Goal: Task Accomplishment & Management: Manage account settings

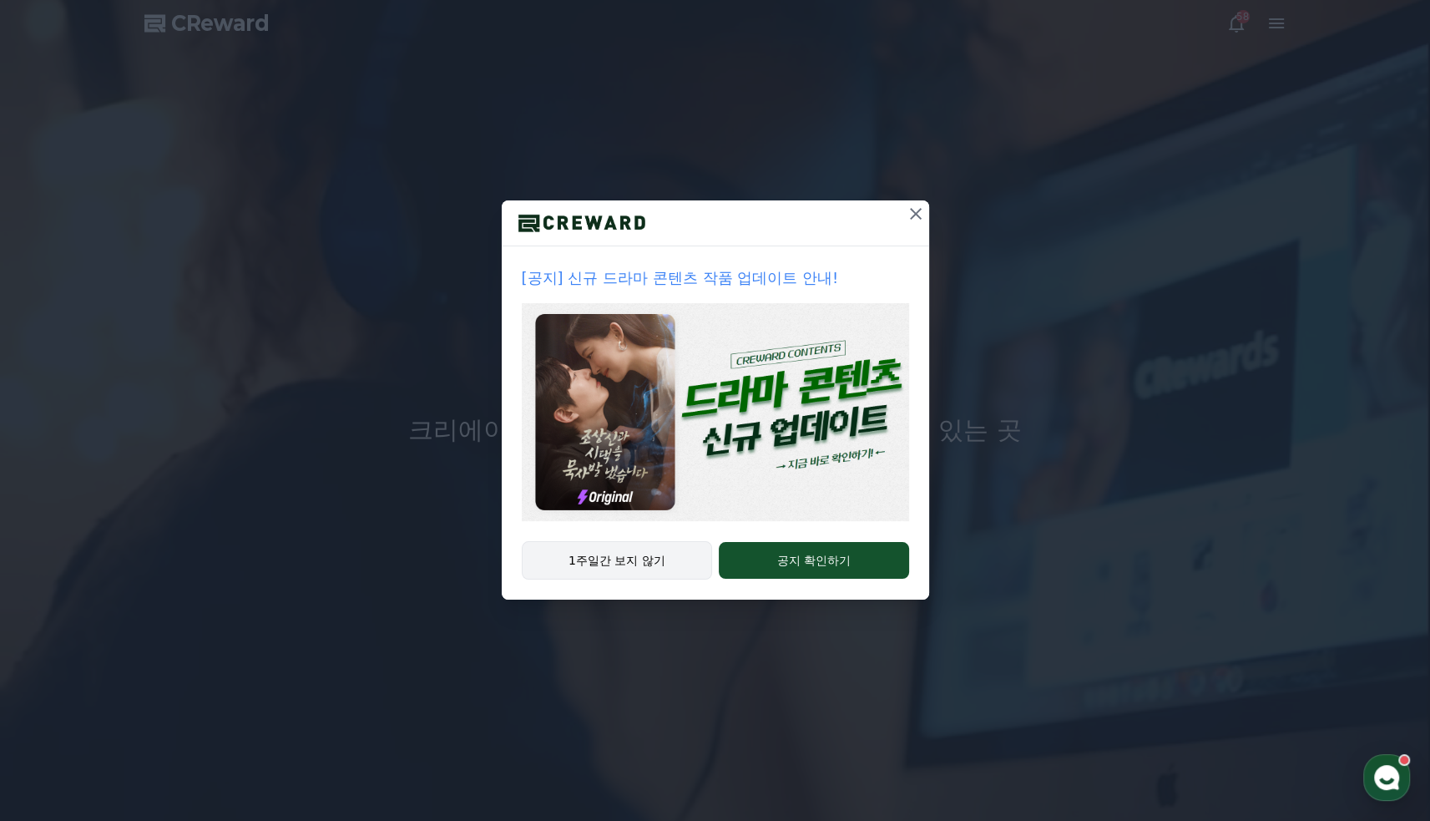
drag, startPoint x: 666, startPoint y: 567, endPoint x: 681, endPoint y: 553, distance: 20.1
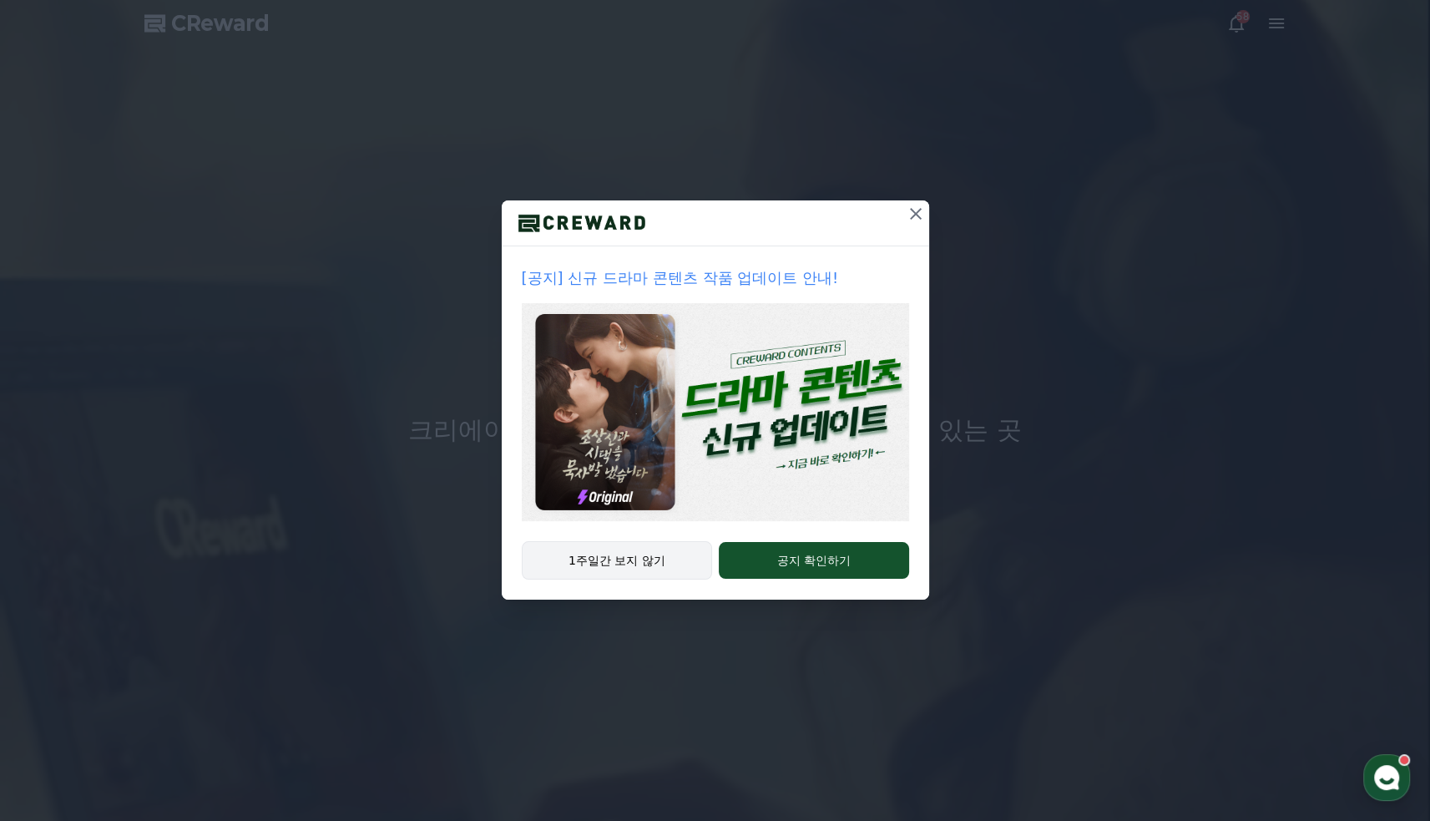
click at [664, 567] on button "1주일간 보지 않기" at bounding box center [617, 560] width 191 height 38
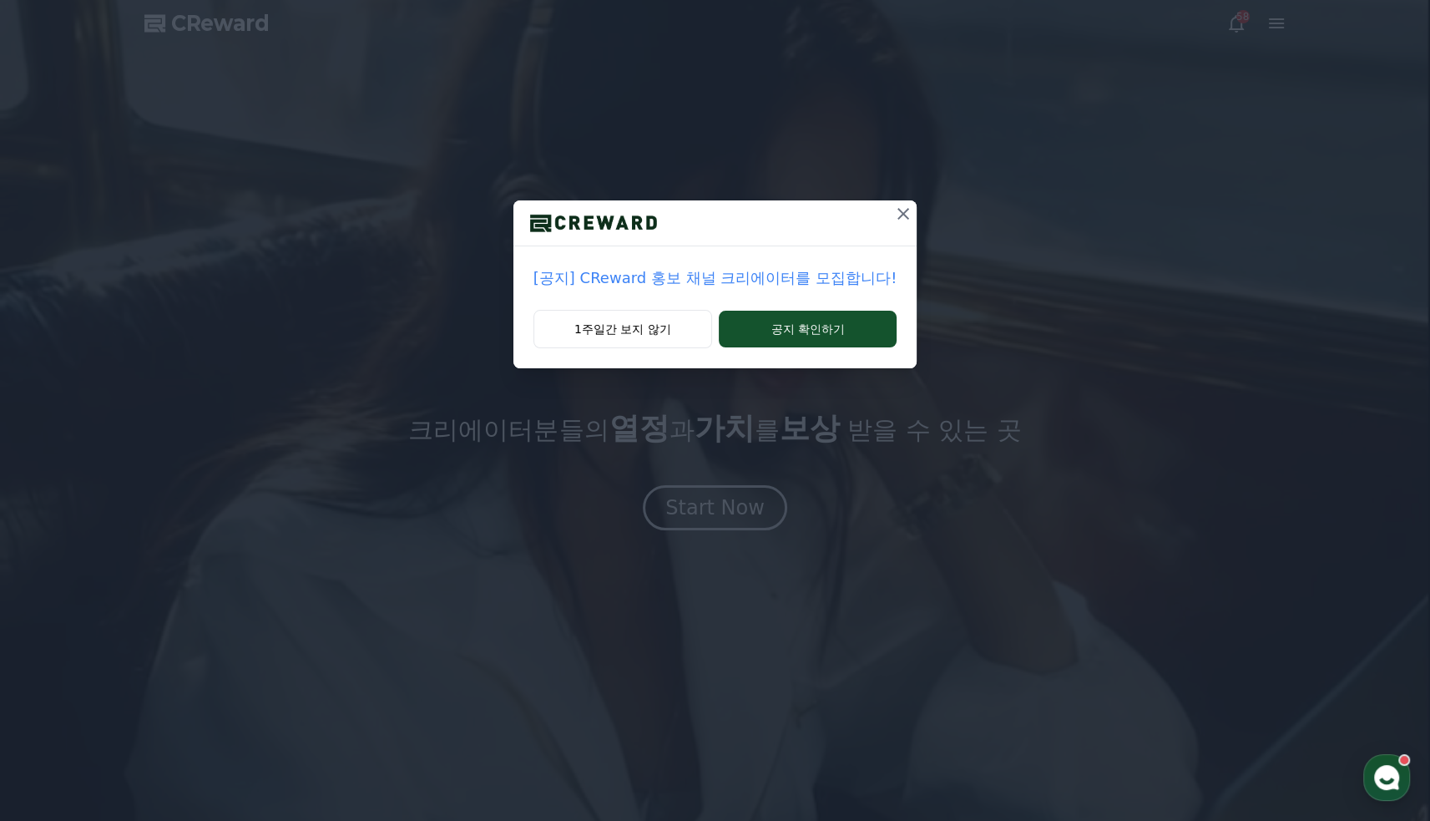
drag, startPoint x: 886, startPoint y: 225, endPoint x: 917, endPoint y: 231, distance: 31.6
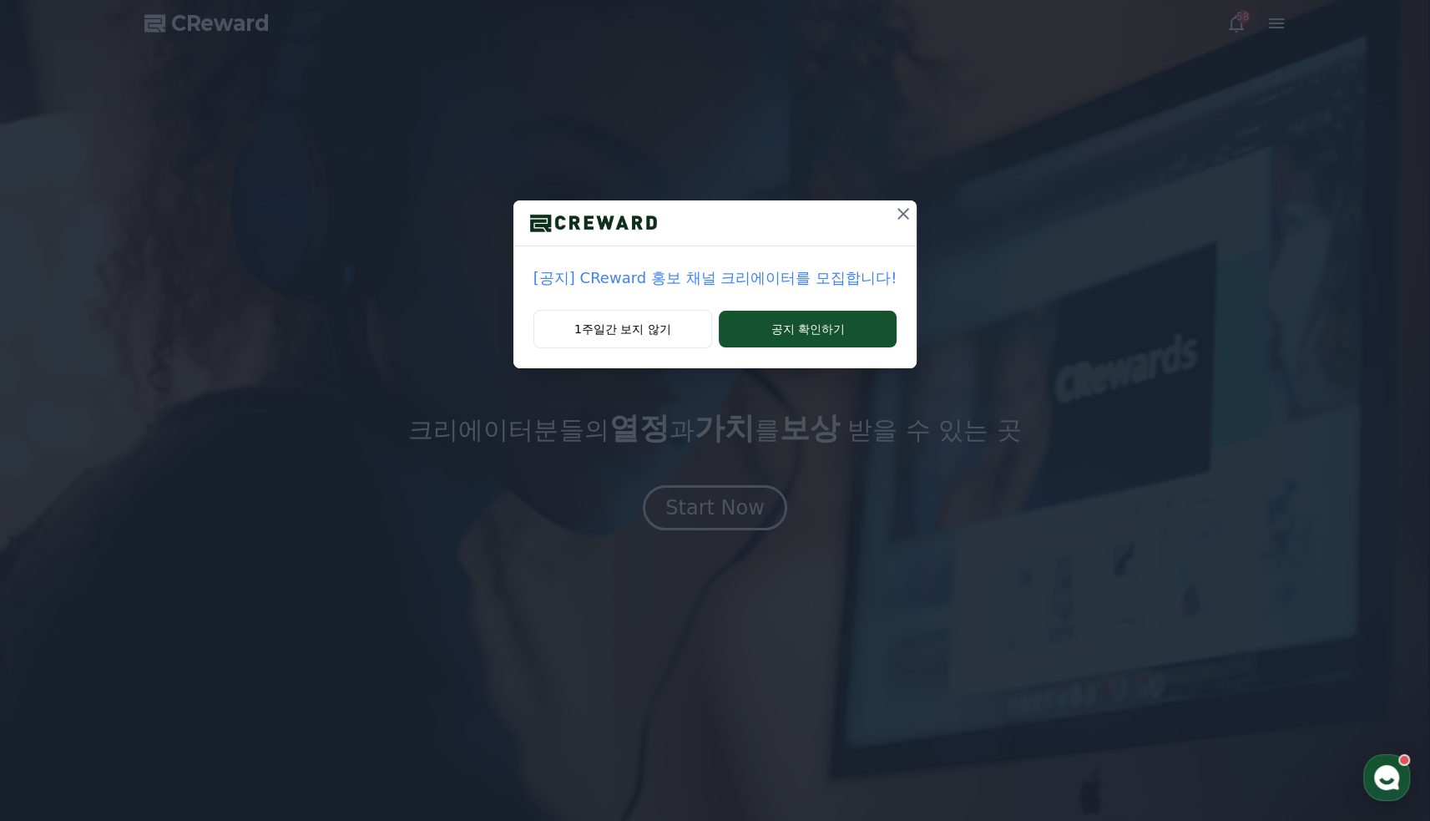
click at [911, 231] on div at bounding box center [714, 223] width 403 height 46
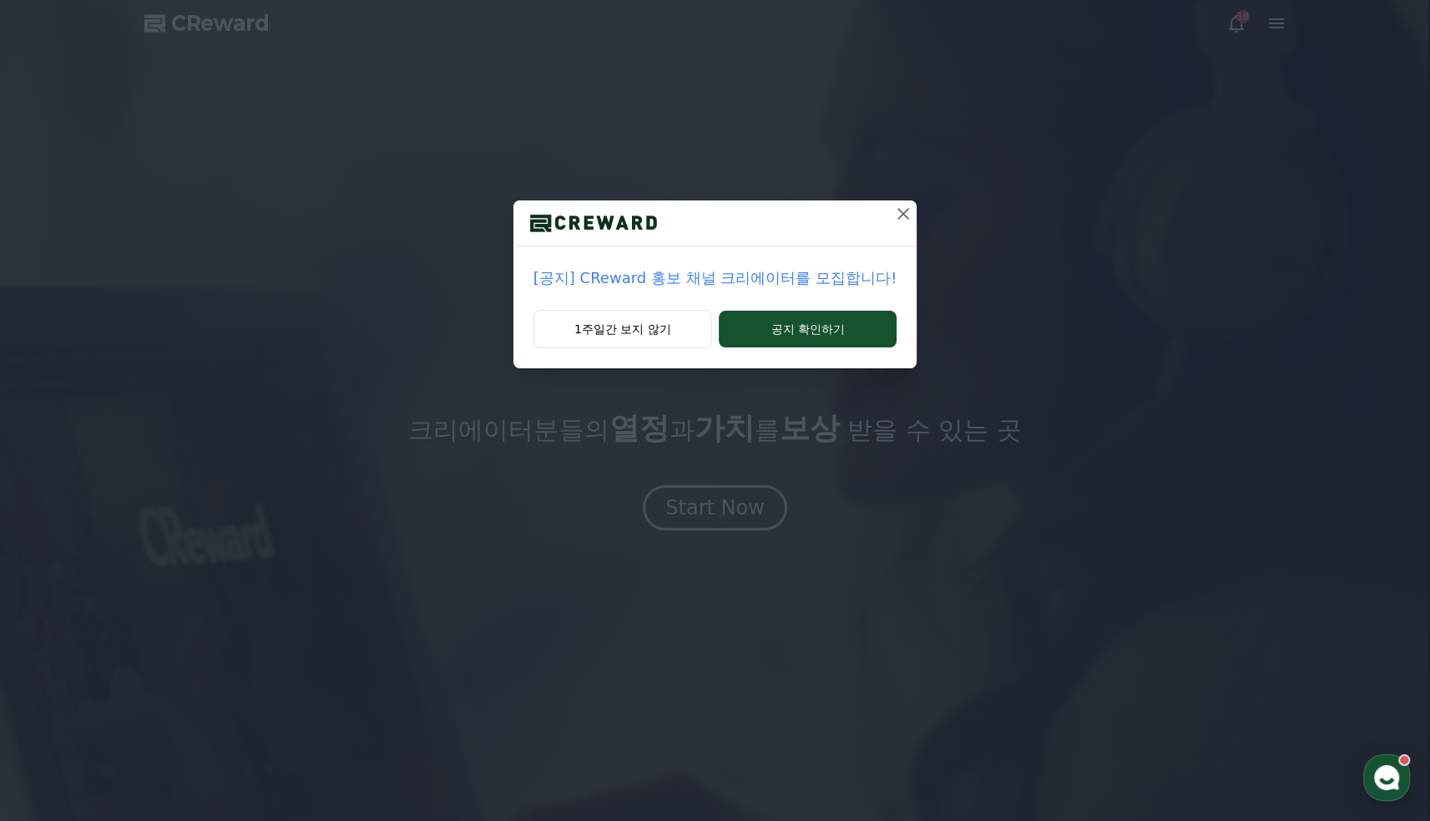
click at [892, 224] on button at bounding box center [903, 213] width 27 height 27
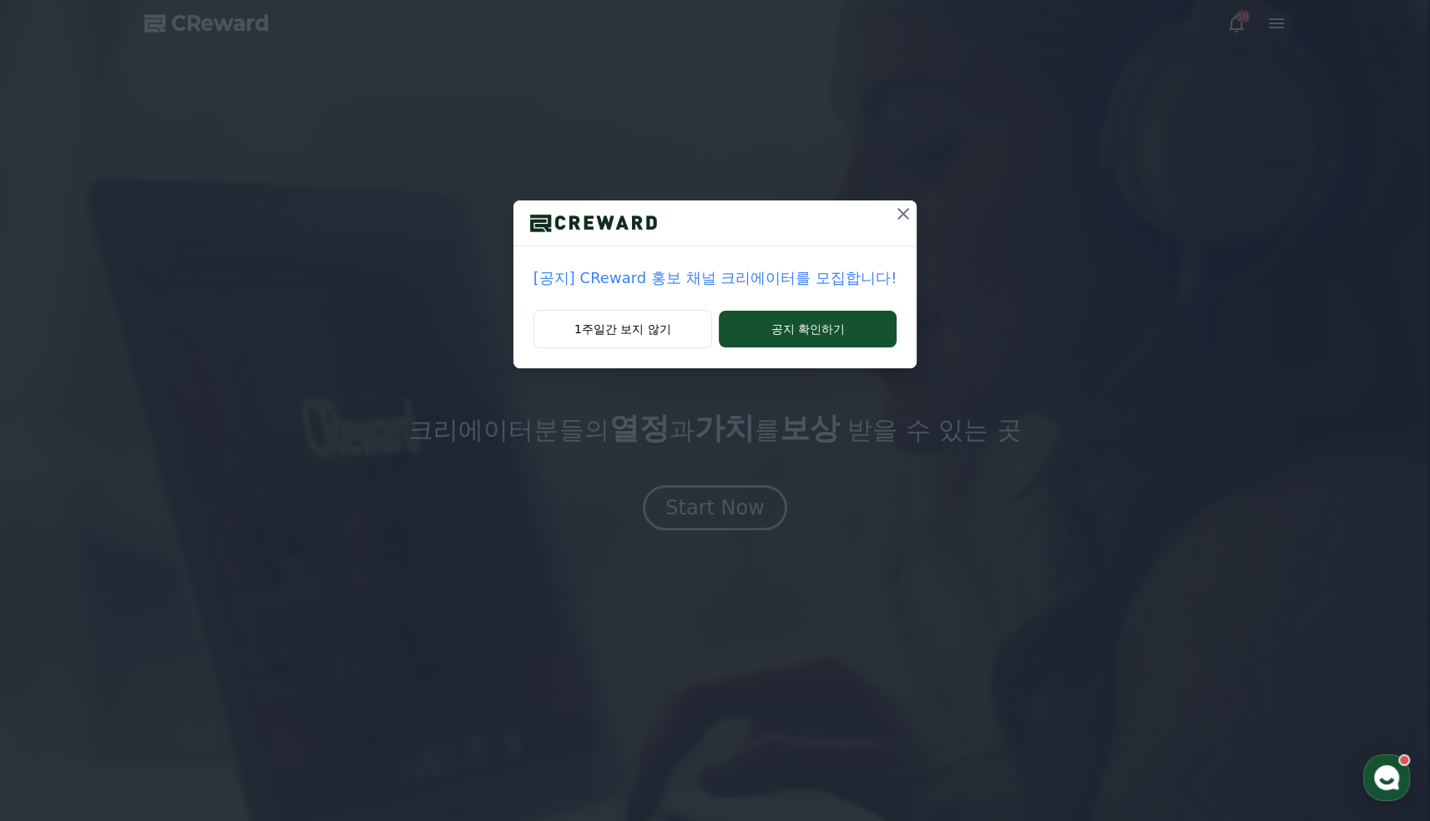
click at [898, 223] on div "[공지] CReward 홍보 채널 크리에이터를 모집합니다! 1주일간 보지 않기 공지 확인하기" at bounding box center [715, 197] width 1430 height 395
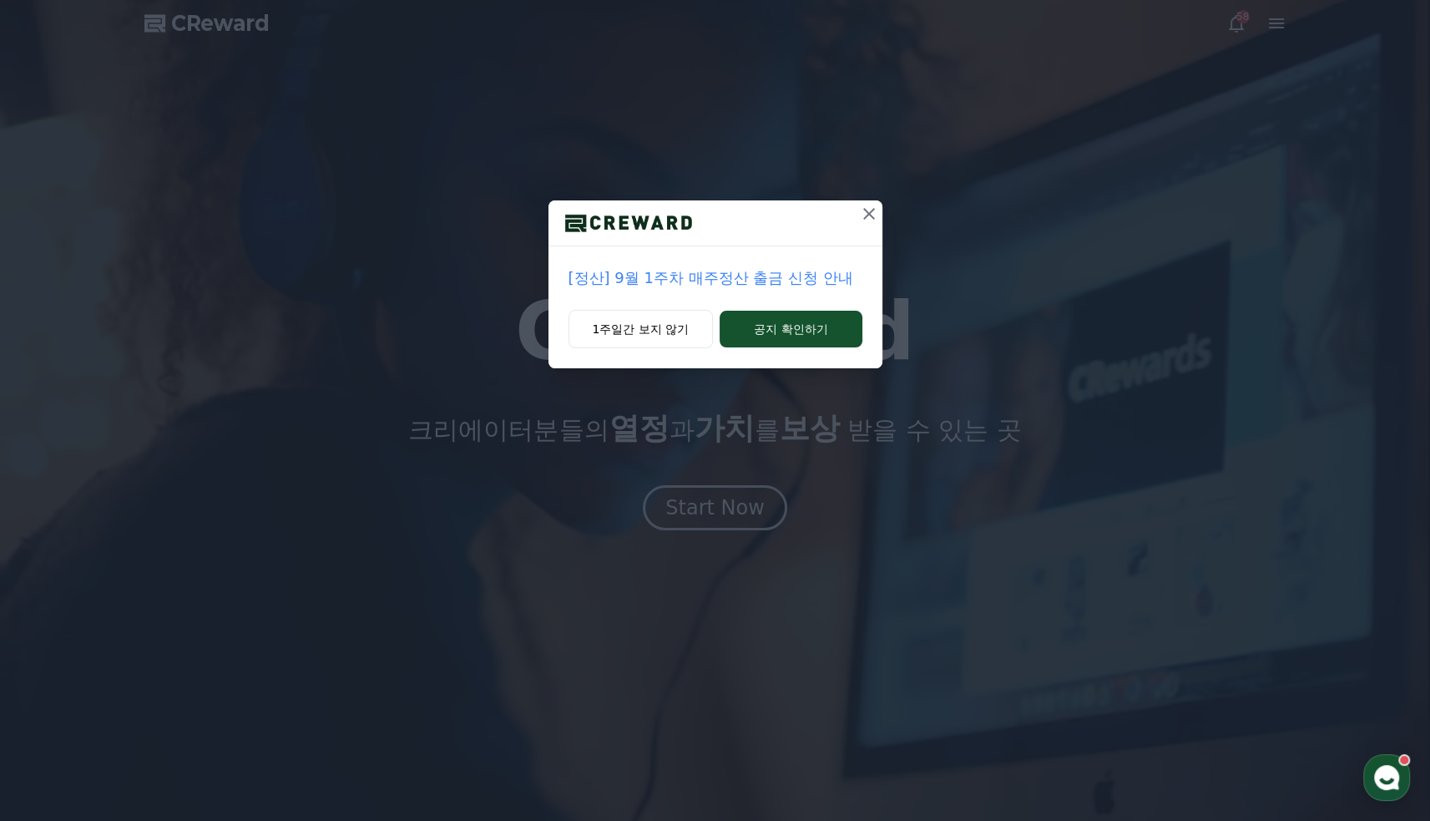
click at [846, 222] on div at bounding box center [715, 223] width 334 height 46
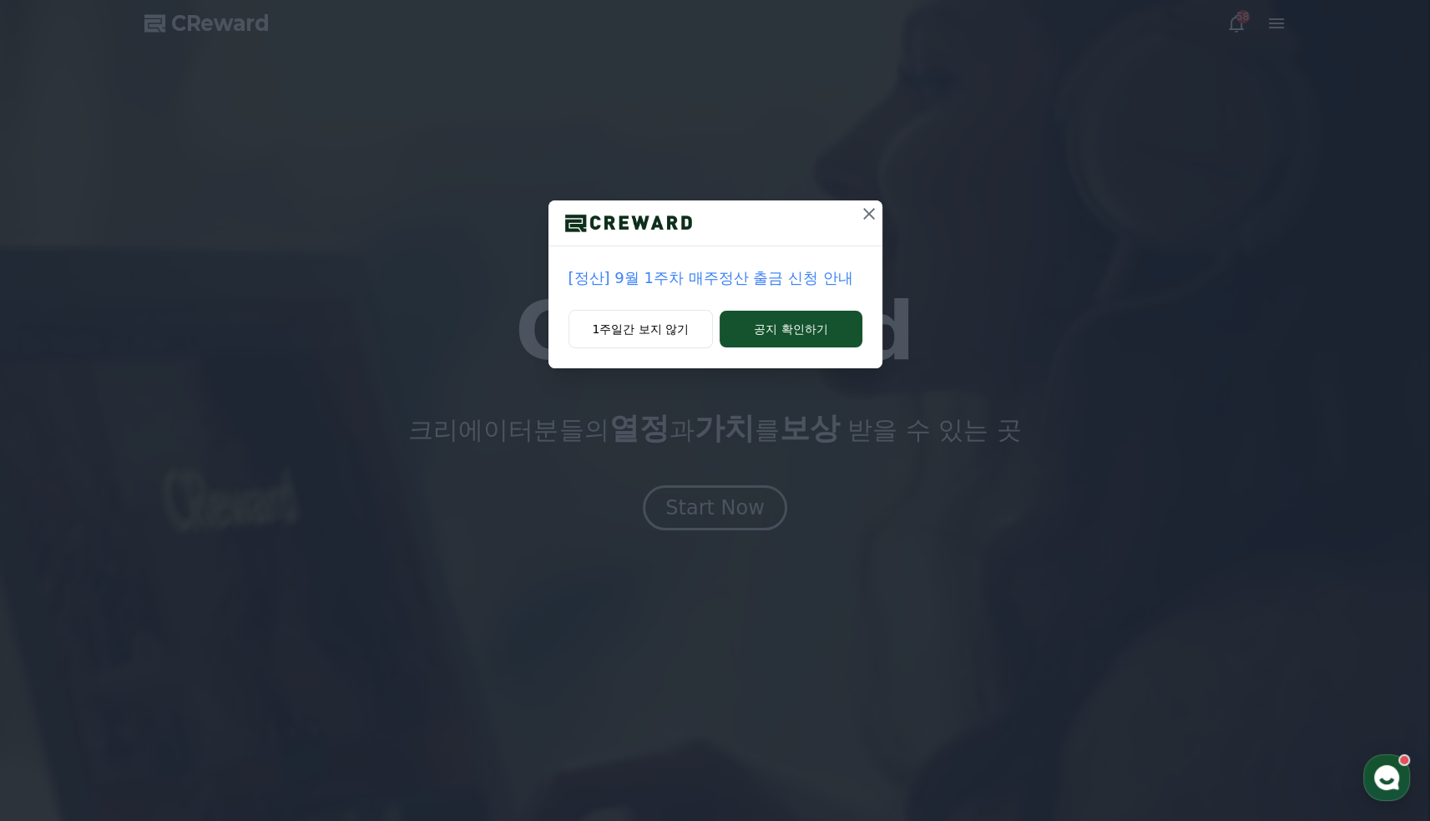
click at [864, 223] on icon at bounding box center [869, 214] width 20 height 20
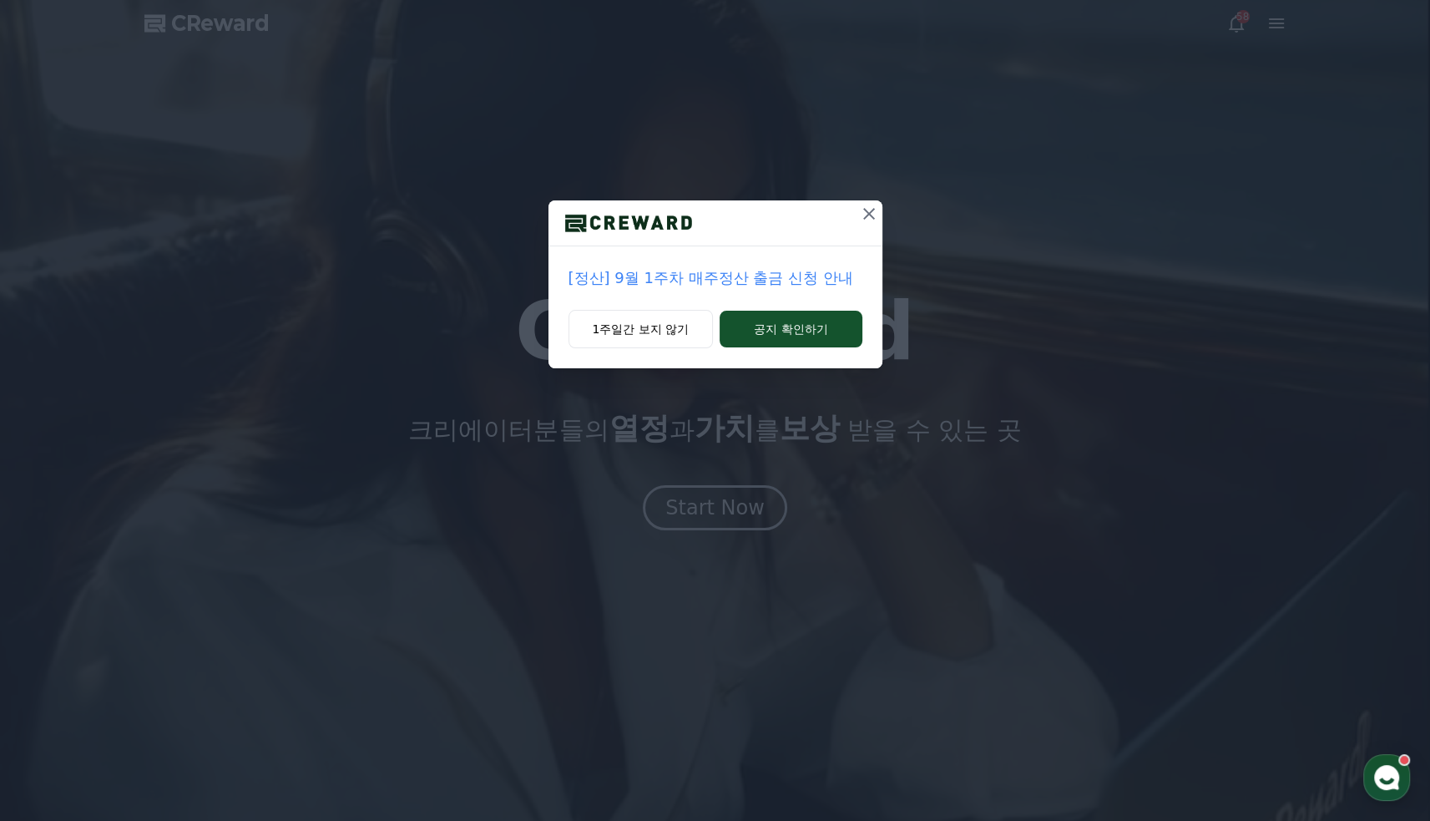
click at [866, 223] on div at bounding box center [715, 410] width 1430 height 821
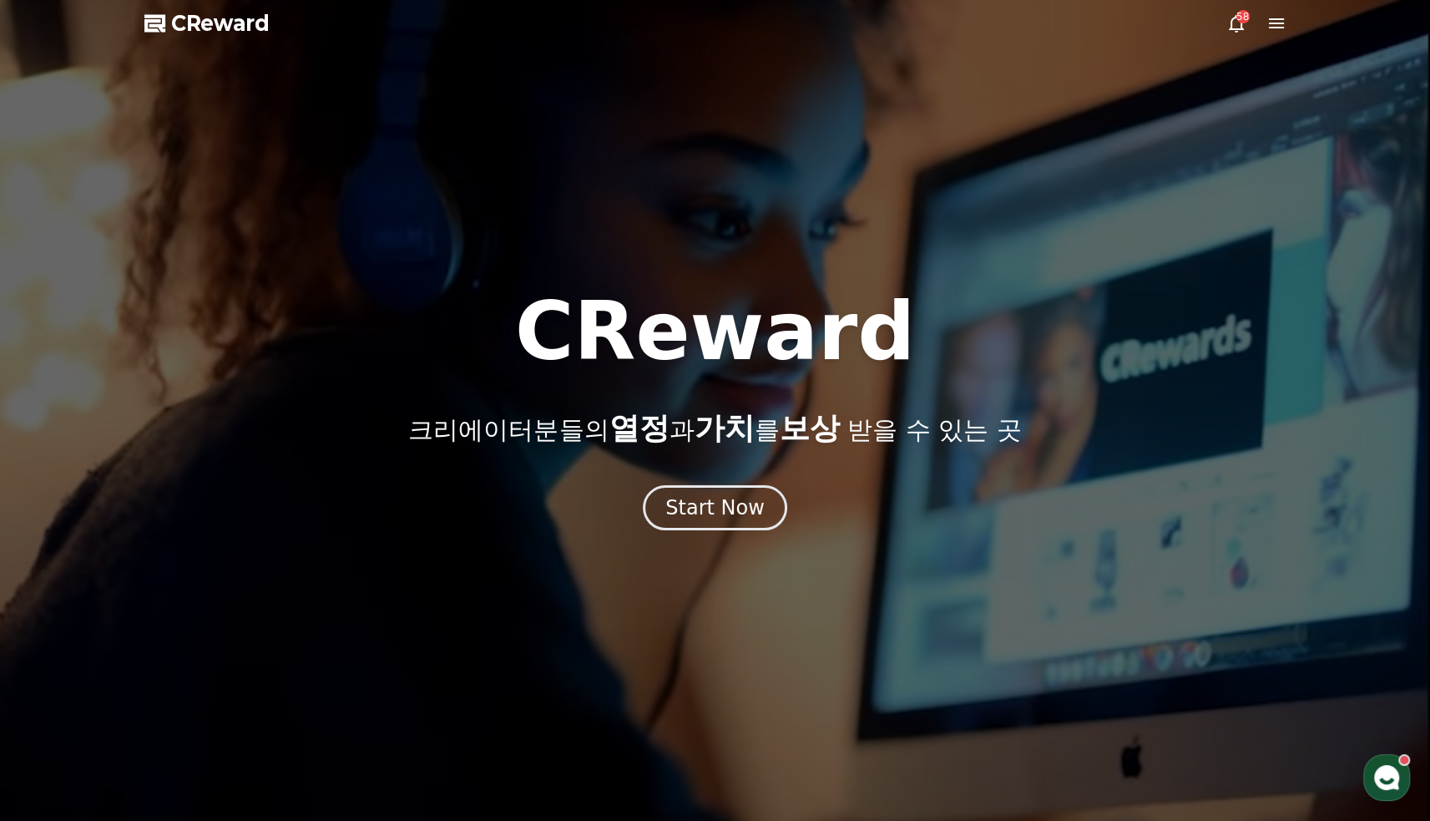
click at [1245, 23] on div "58" at bounding box center [1242, 16] width 13 height 13
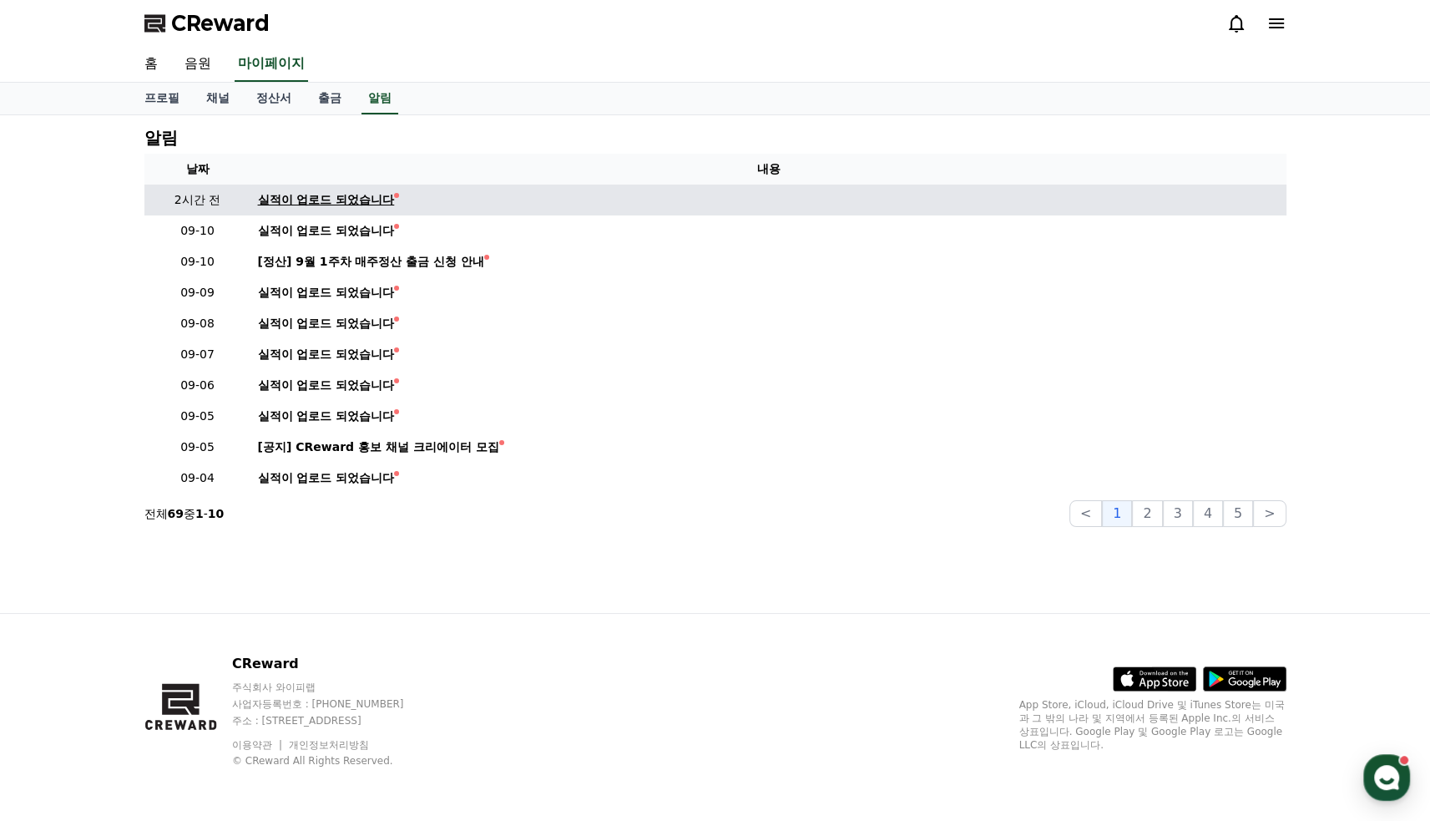
click at [357, 194] on div "실적이 업로드 되었습니다" at bounding box center [326, 200] width 137 height 18
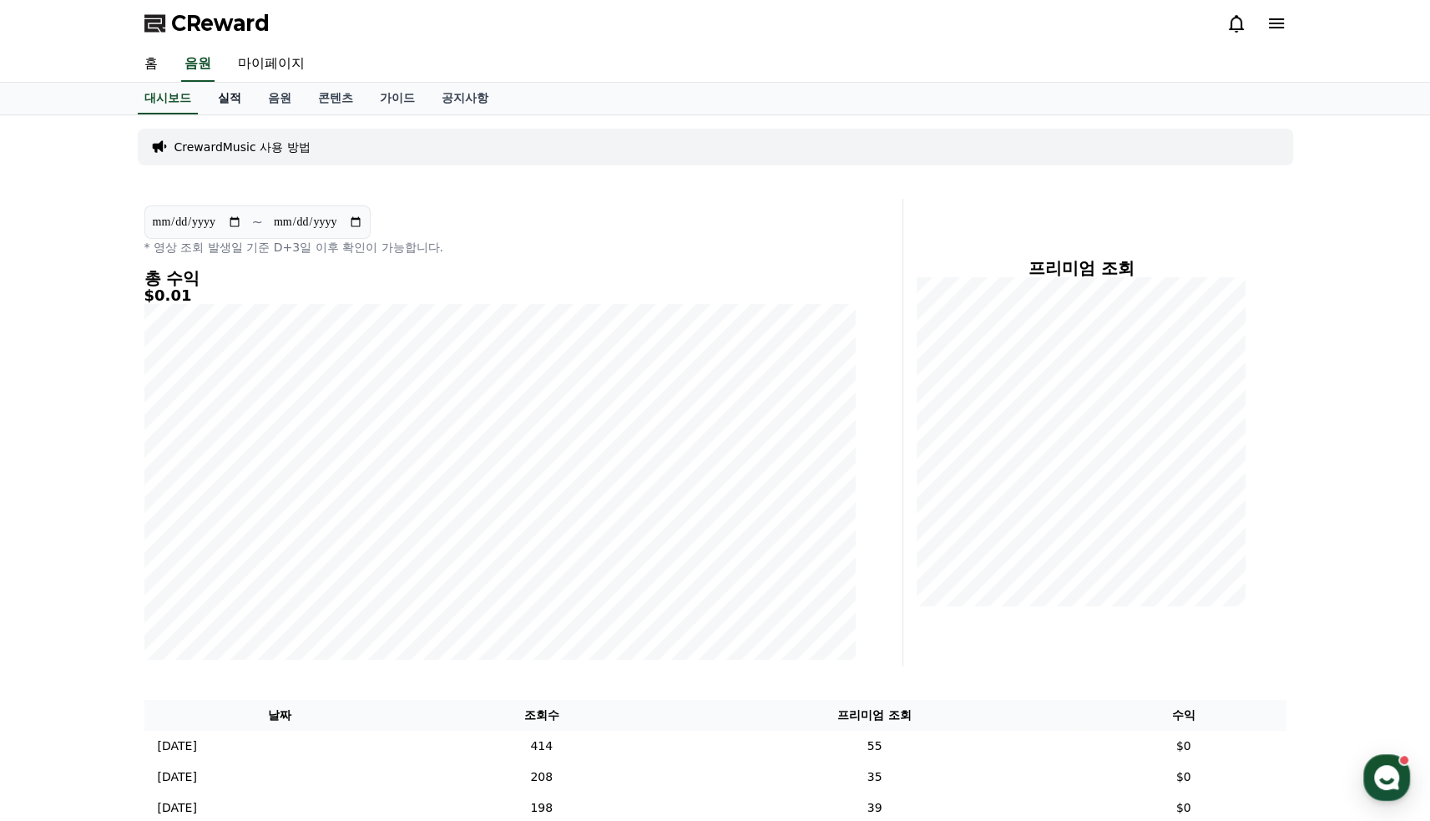
click at [233, 101] on link "실적" at bounding box center [230, 99] width 50 height 32
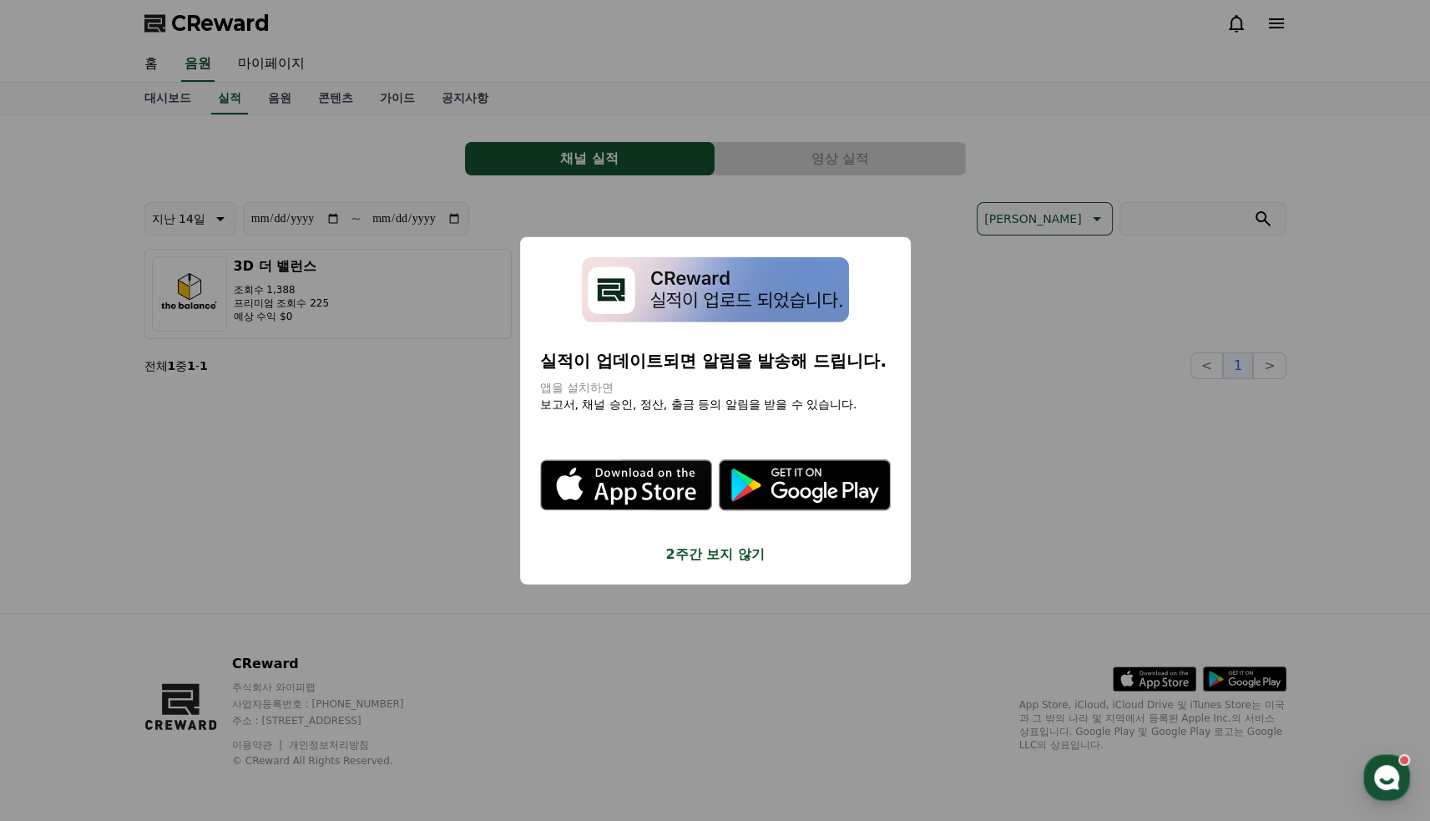
click at [267, 73] on button "close modal" at bounding box center [715, 410] width 1430 height 821
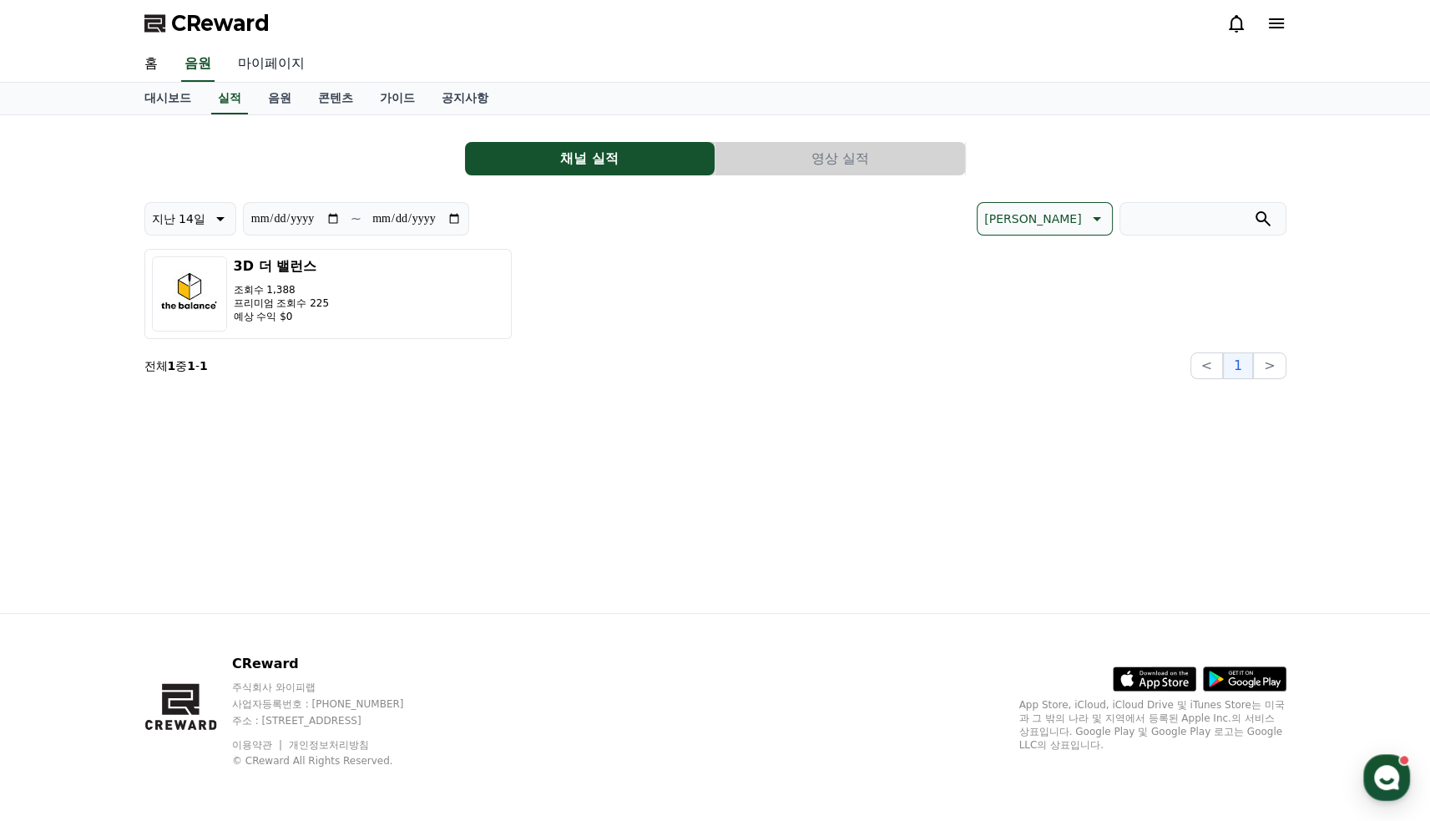
click at [272, 67] on link "마이페이지" at bounding box center [271, 64] width 93 height 35
select select "**********"
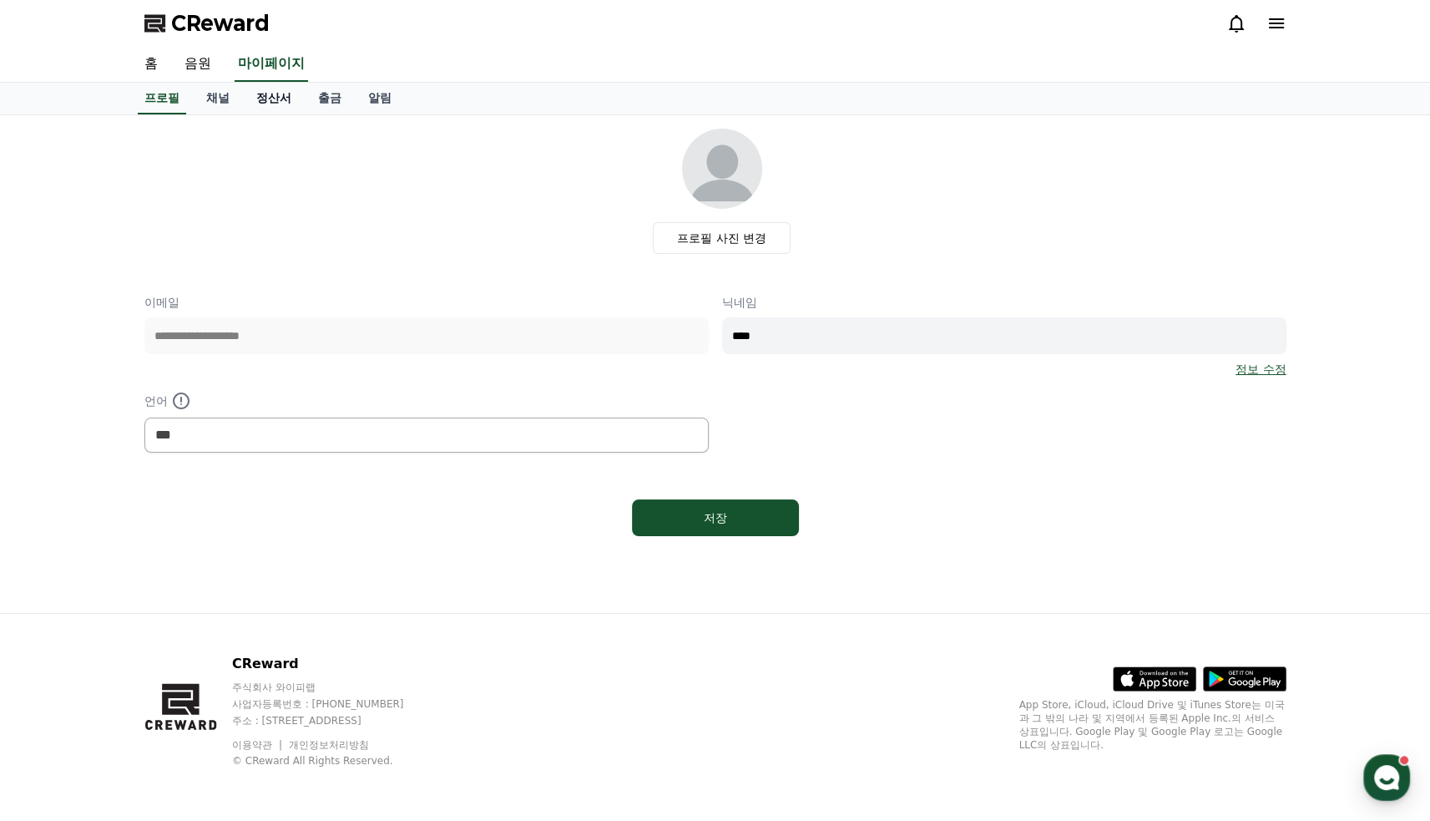
click at [285, 101] on link "정산서" at bounding box center [274, 99] width 62 height 32
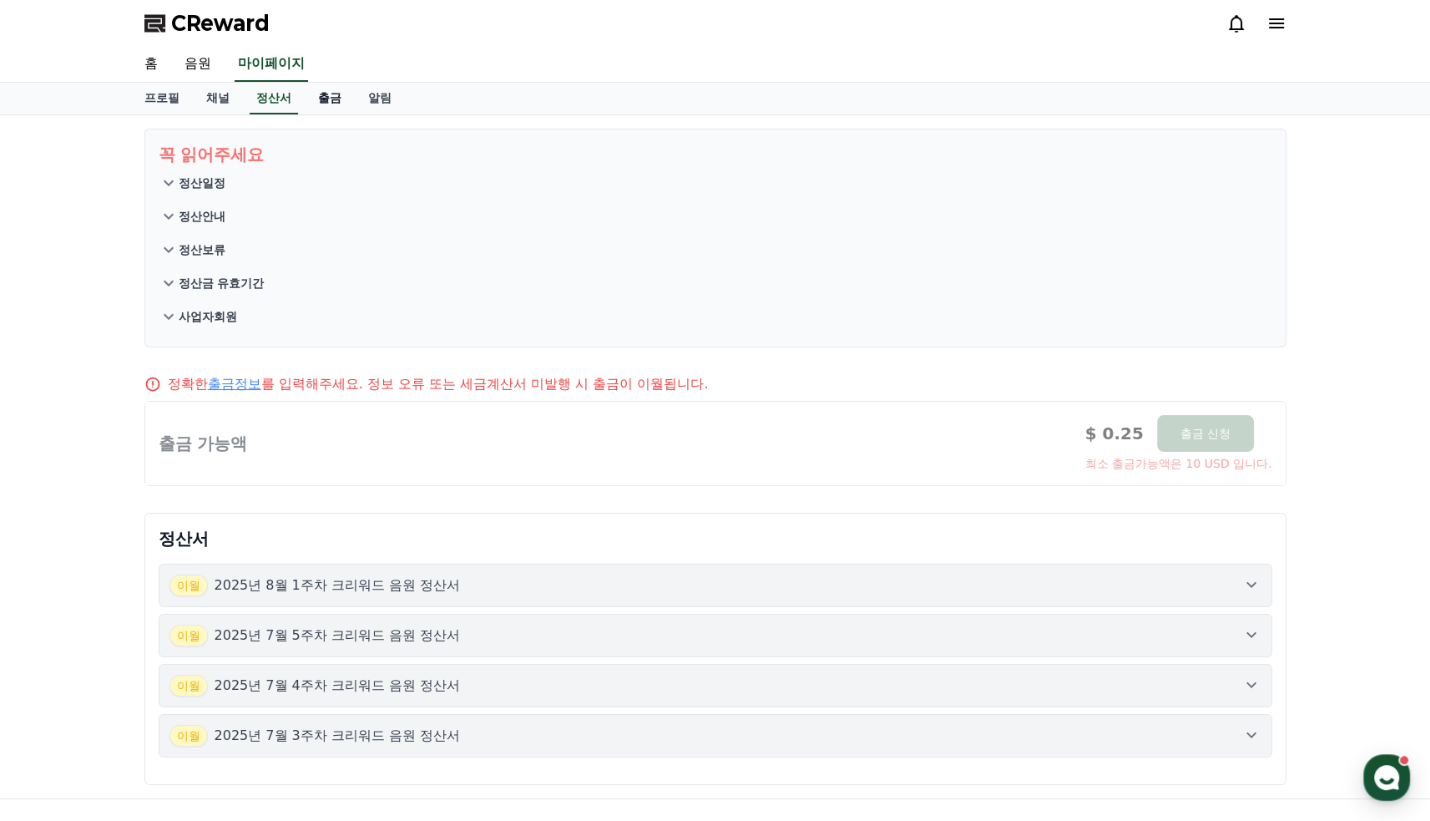
click at [326, 100] on link "출금" at bounding box center [330, 99] width 50 height 32
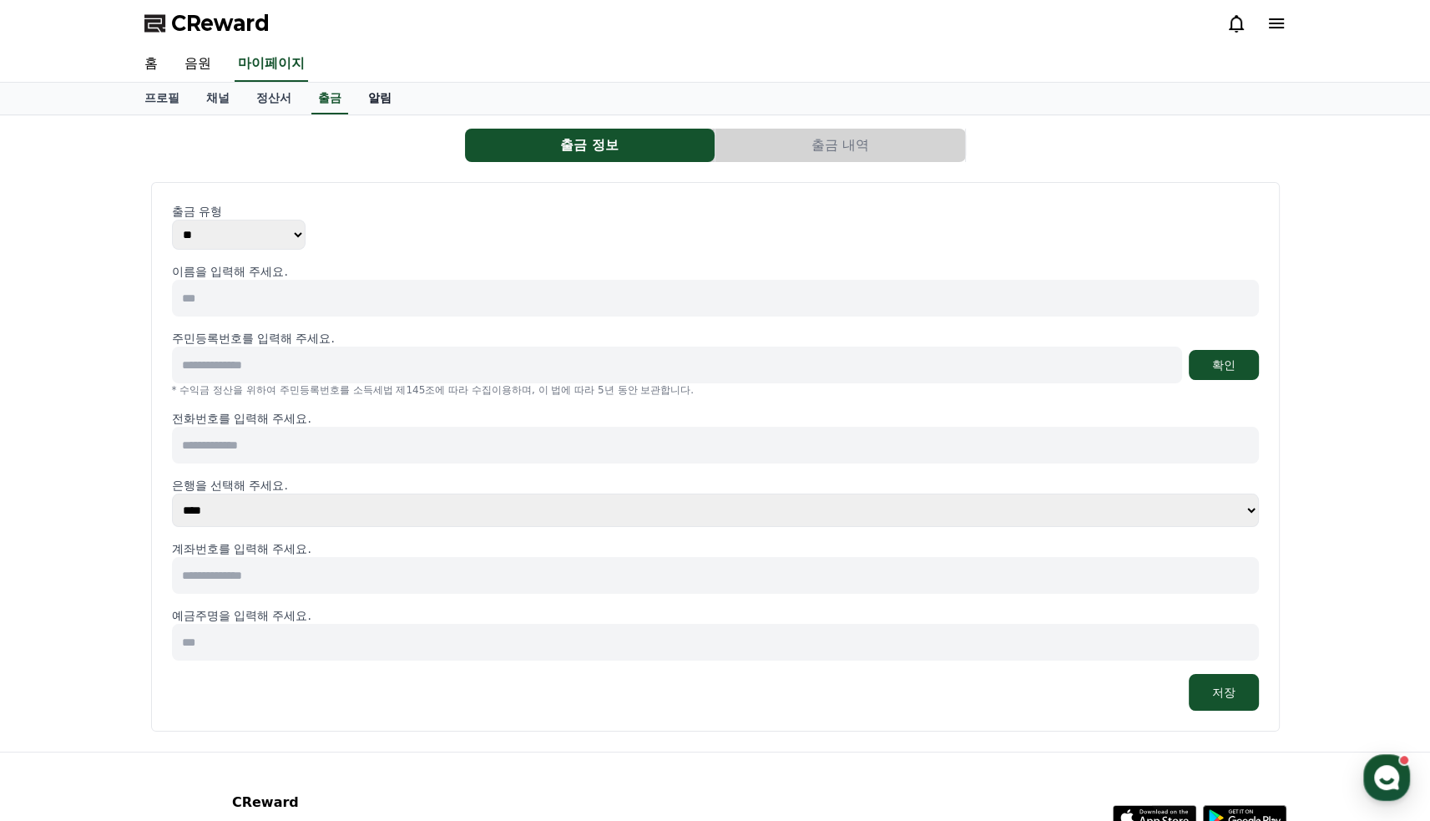
click at [387, 101] on link "알림" at bounding box center [380, 99] width 50 height 32
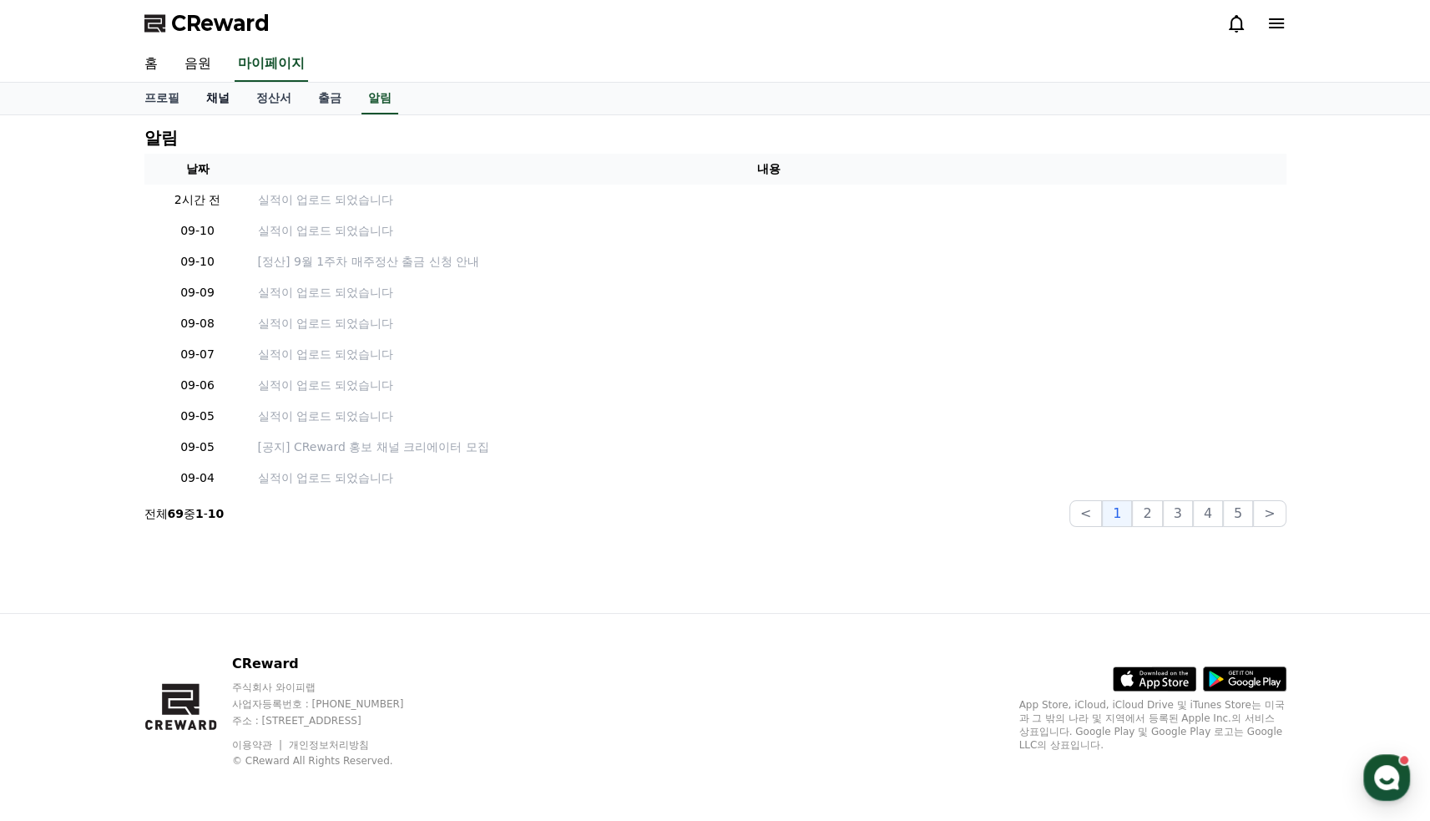
click at [214, 89] on link "채널" at bounding box center [218, 99] width 50 height 32
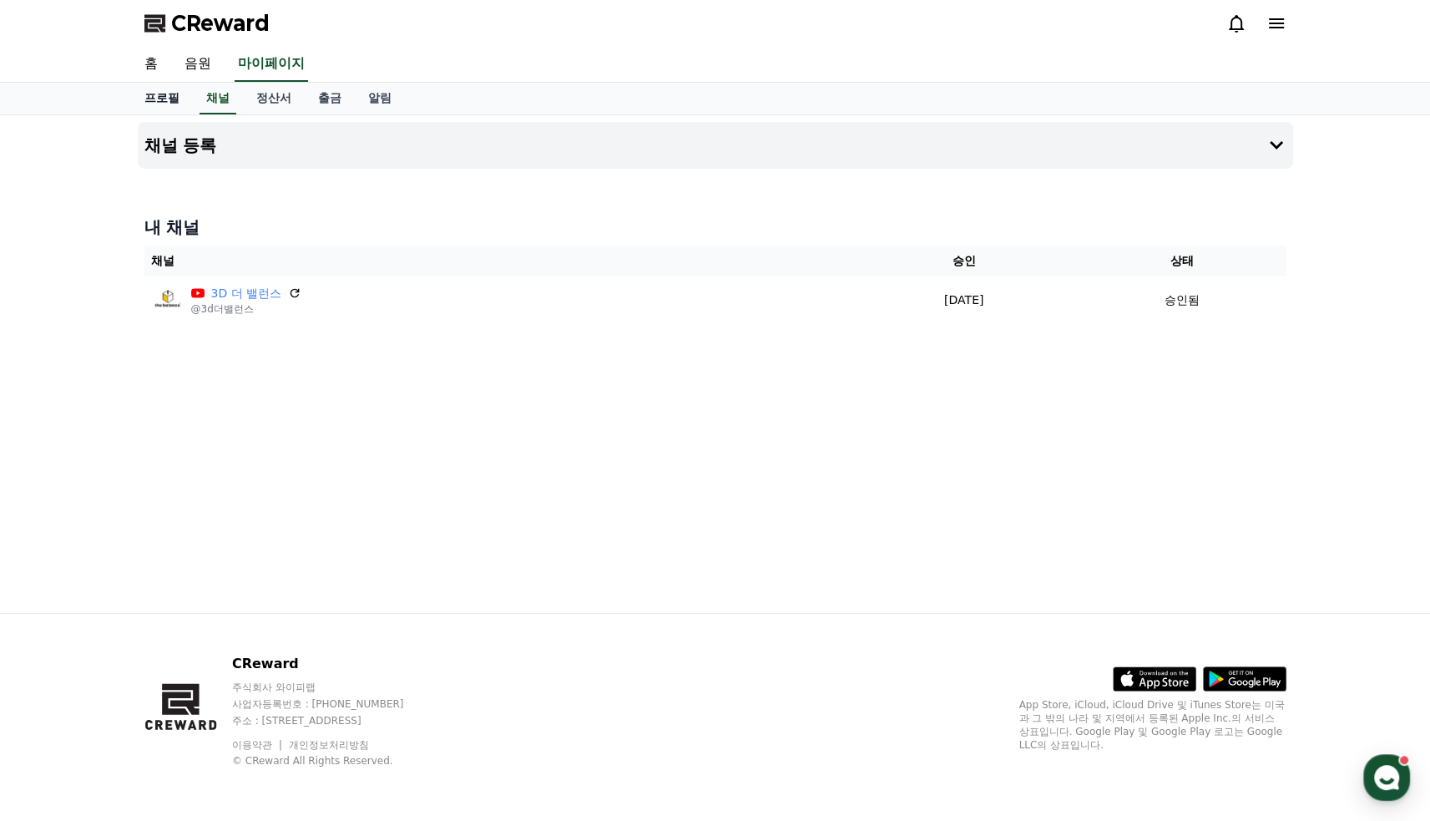
click at [167, 93] on link "프로필" at bounding box center [162, 99] width 62 height 32
select select "**********"
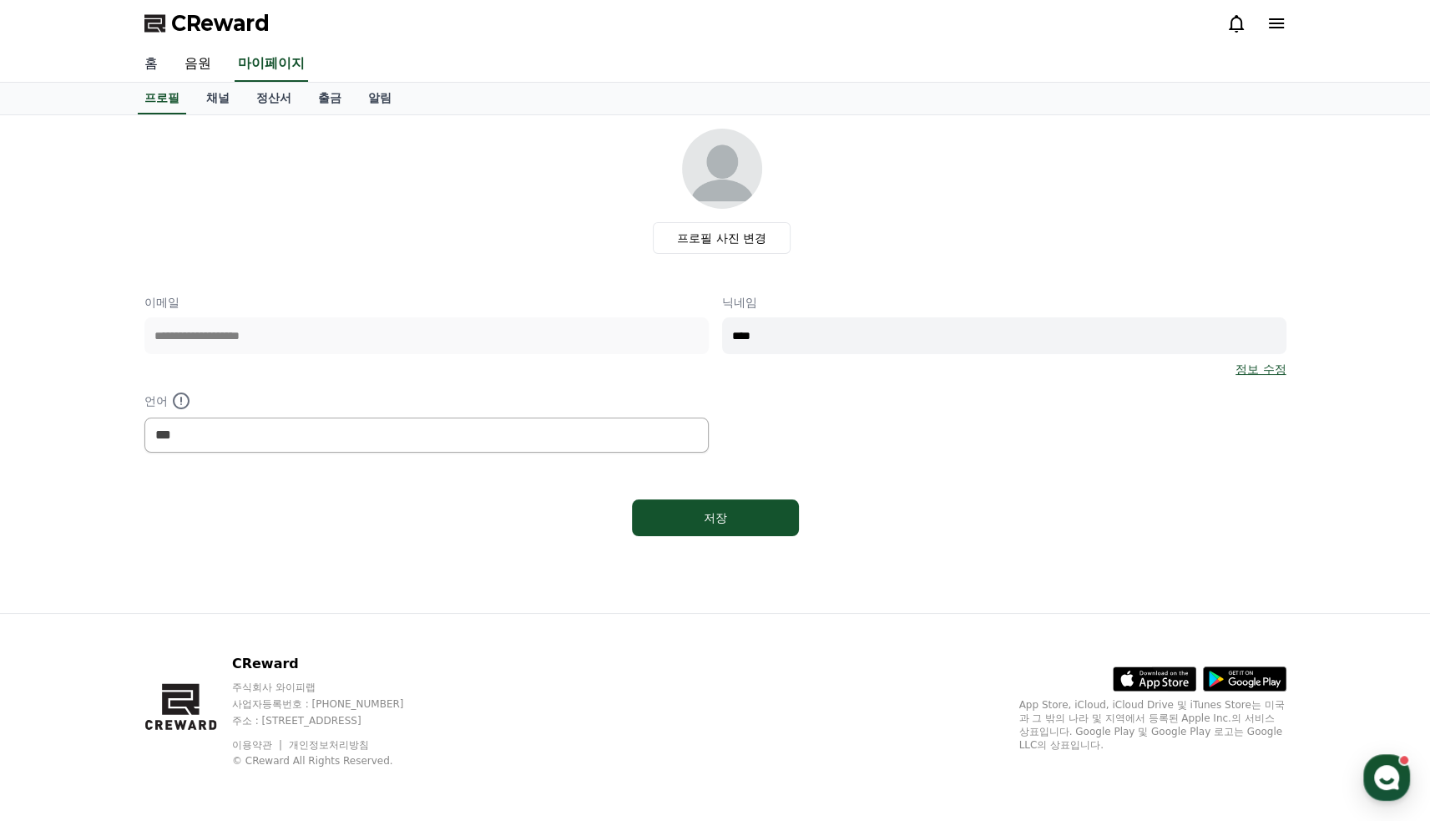
click at [155, 61] on link "홈" at bounding box center [151, 64] width 40 height 35
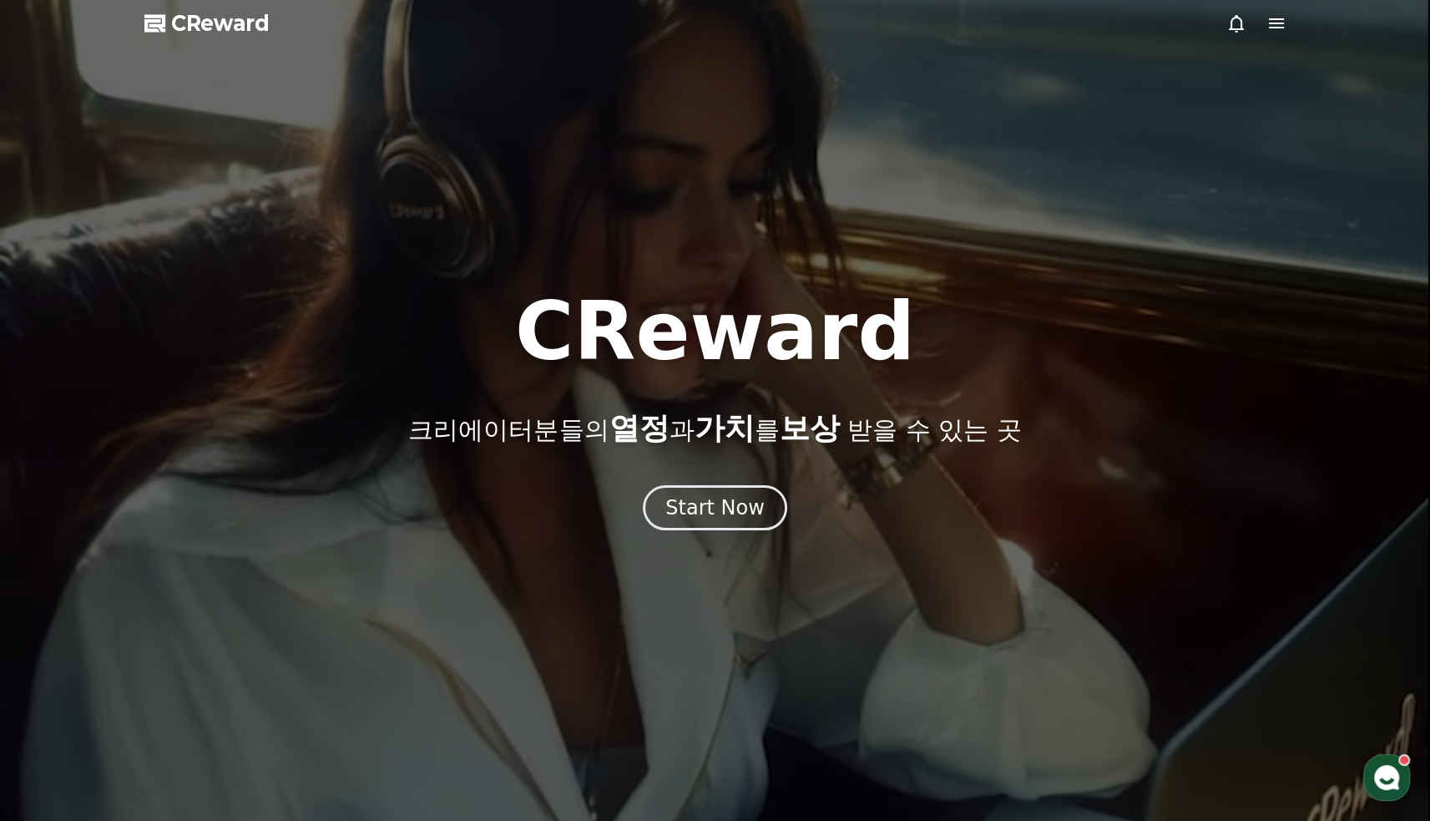
click at [1270, 35] on div at bounding box center [715, 410] width 1430 height 821
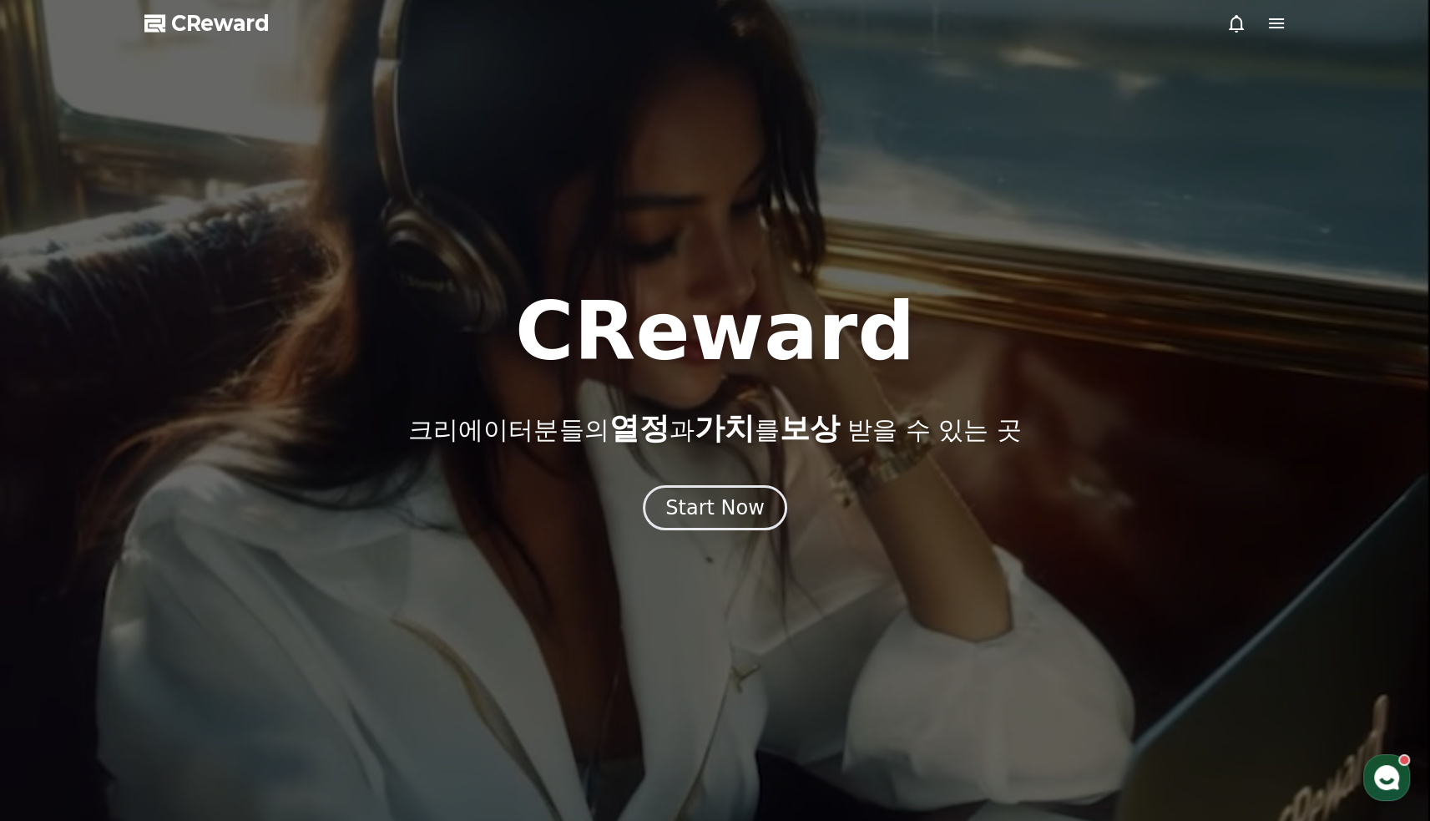
click at [1275, 28] on icon at bounding box center [1276, 23] width 20 height 20
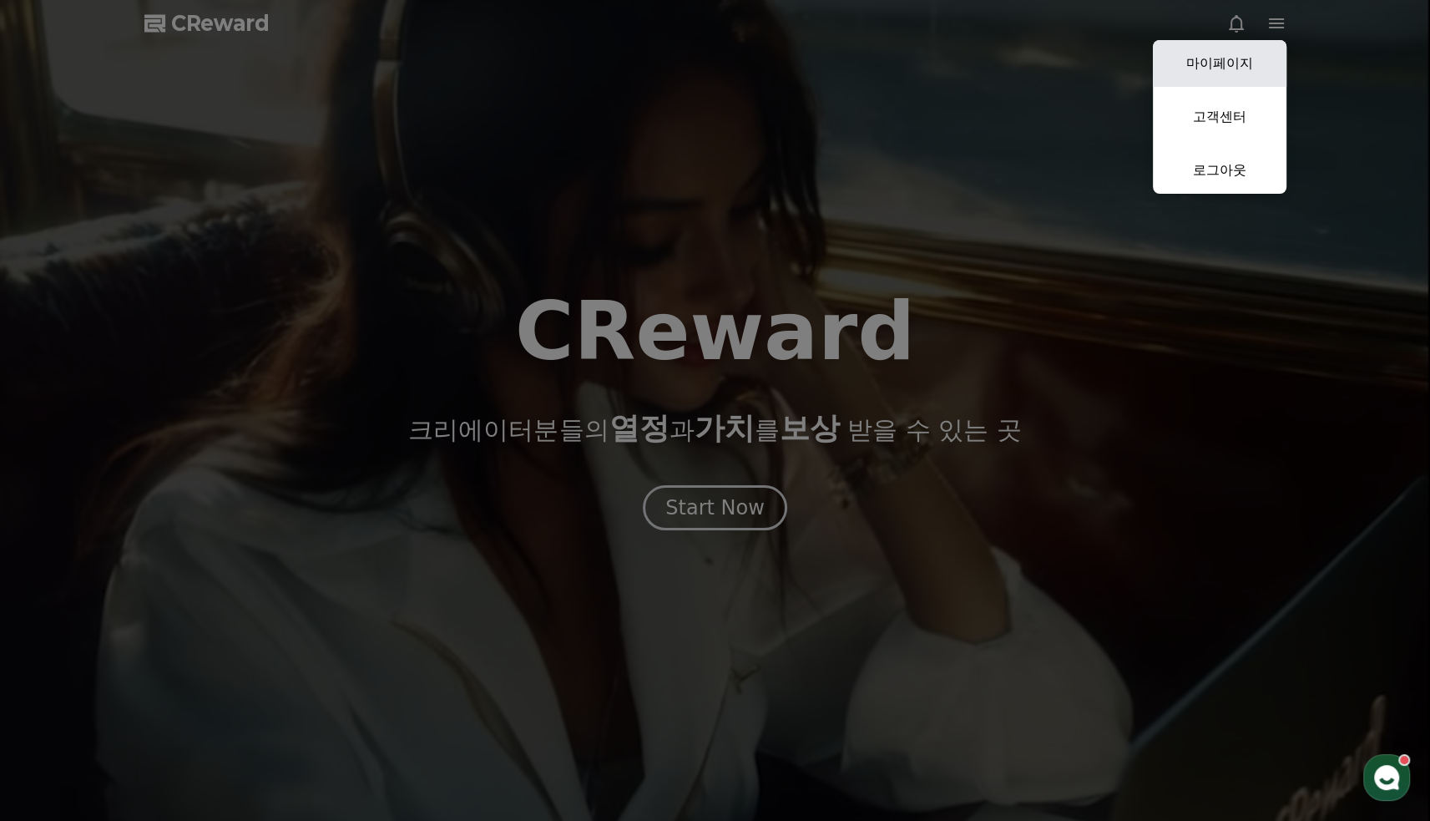
click at [1222, 66] on link "마이페이지" at bounding box center [1220, 63] width 134 height 47
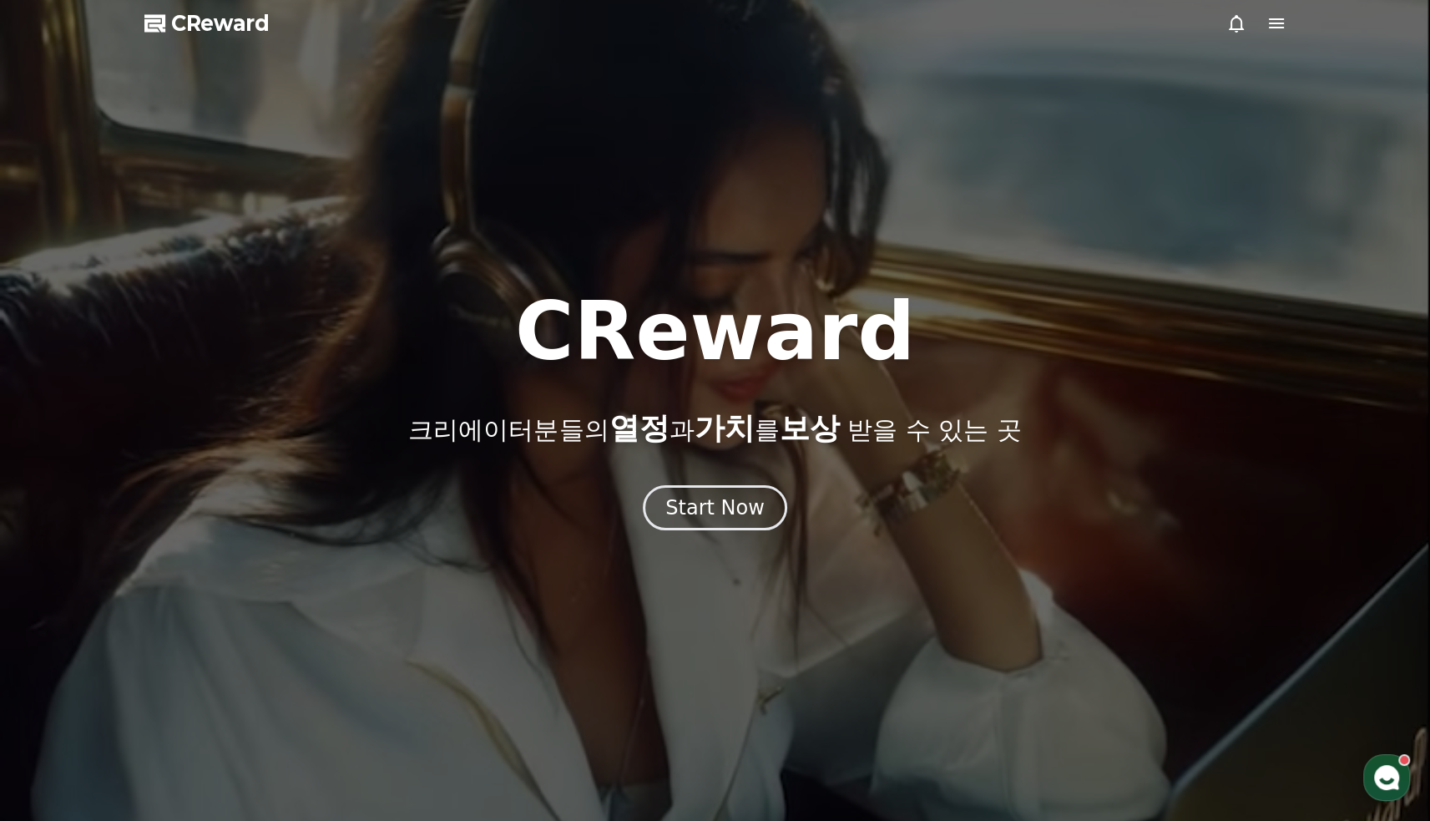
select select "**********"
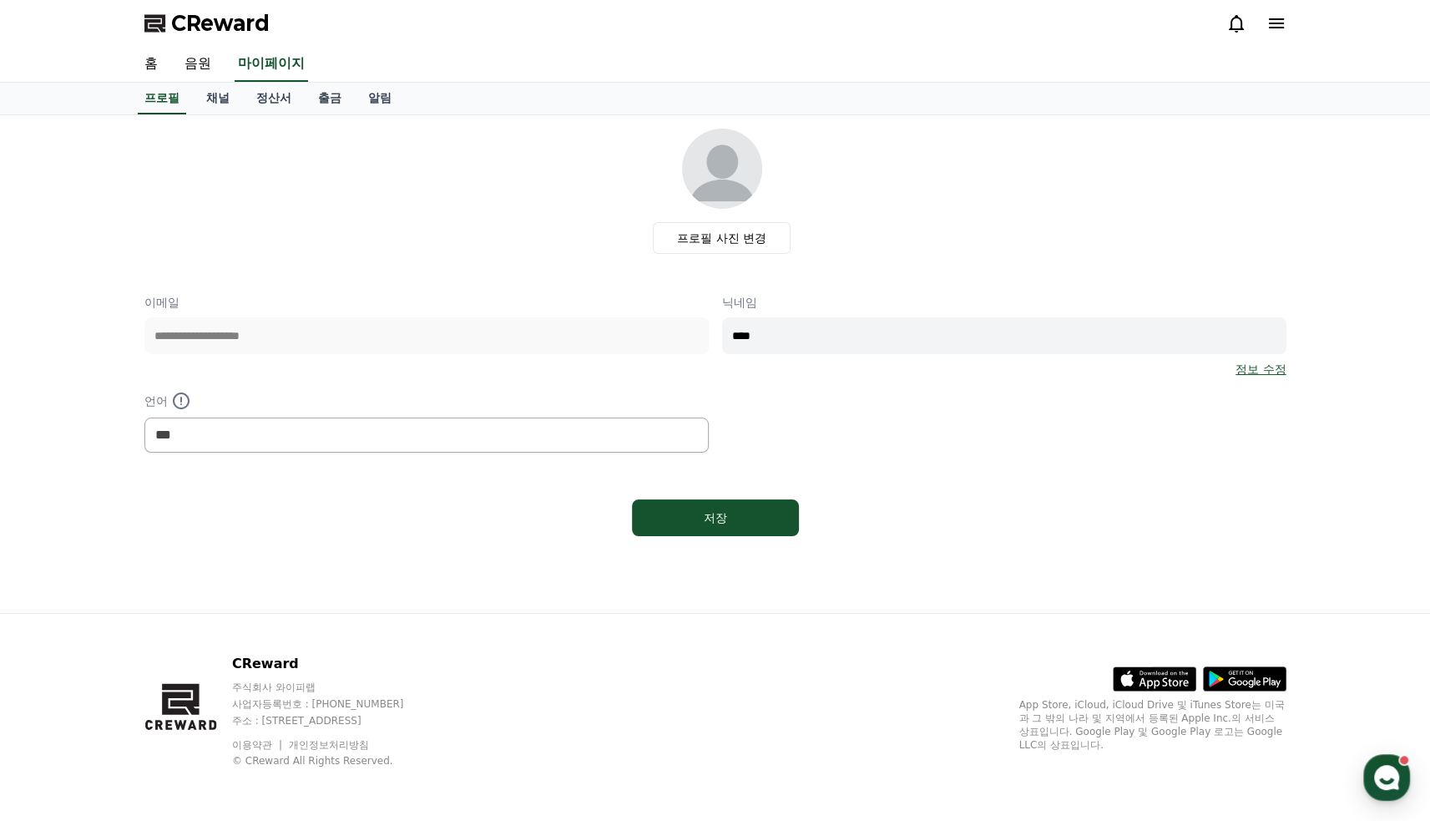
click at [1270, 25] on icon at bounding box center [1276, 23] width 20 height 20
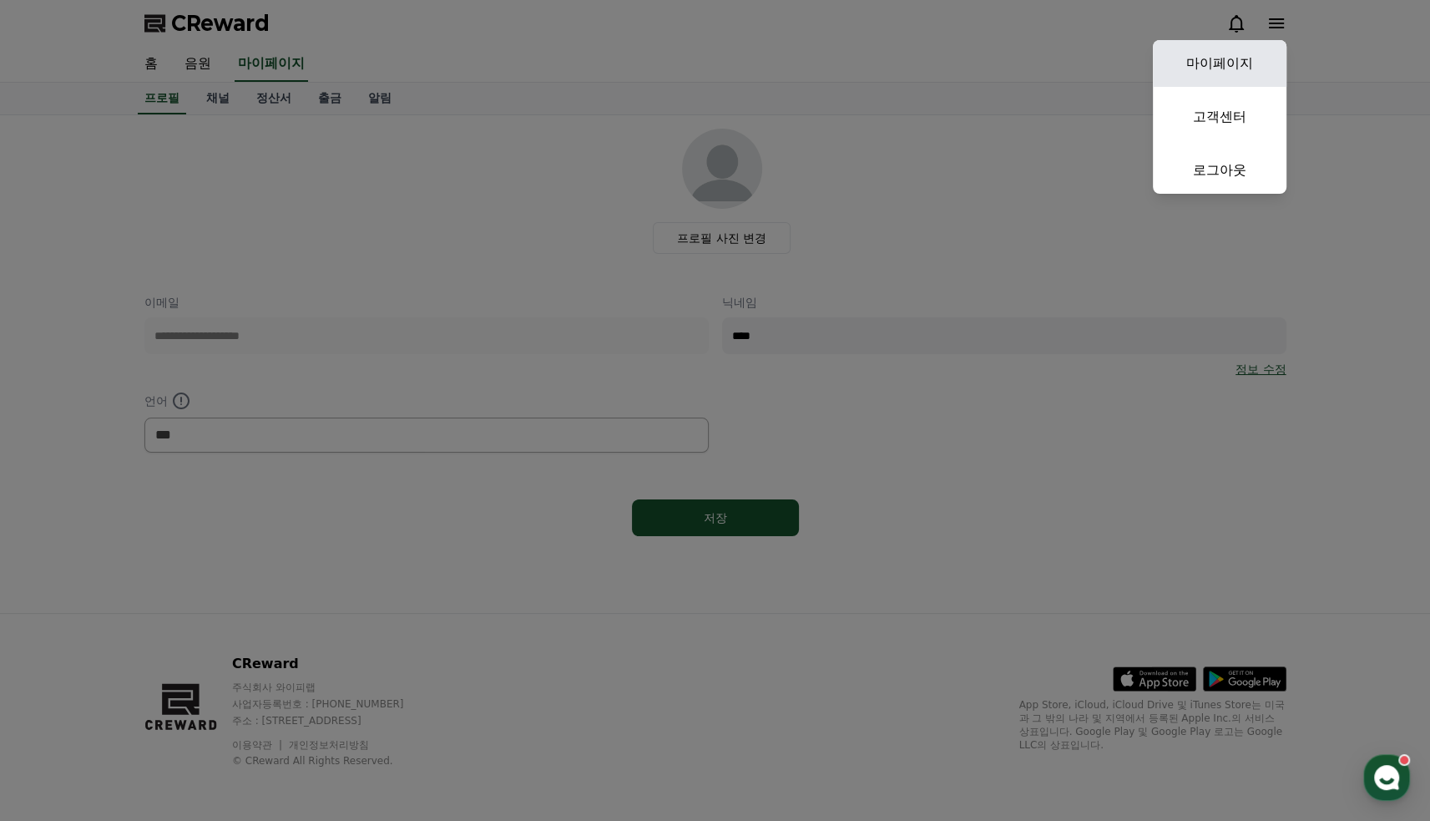
click at [1265, 57] on link "마이페이지" at bounding box center [1220, 63] width 134 height 47
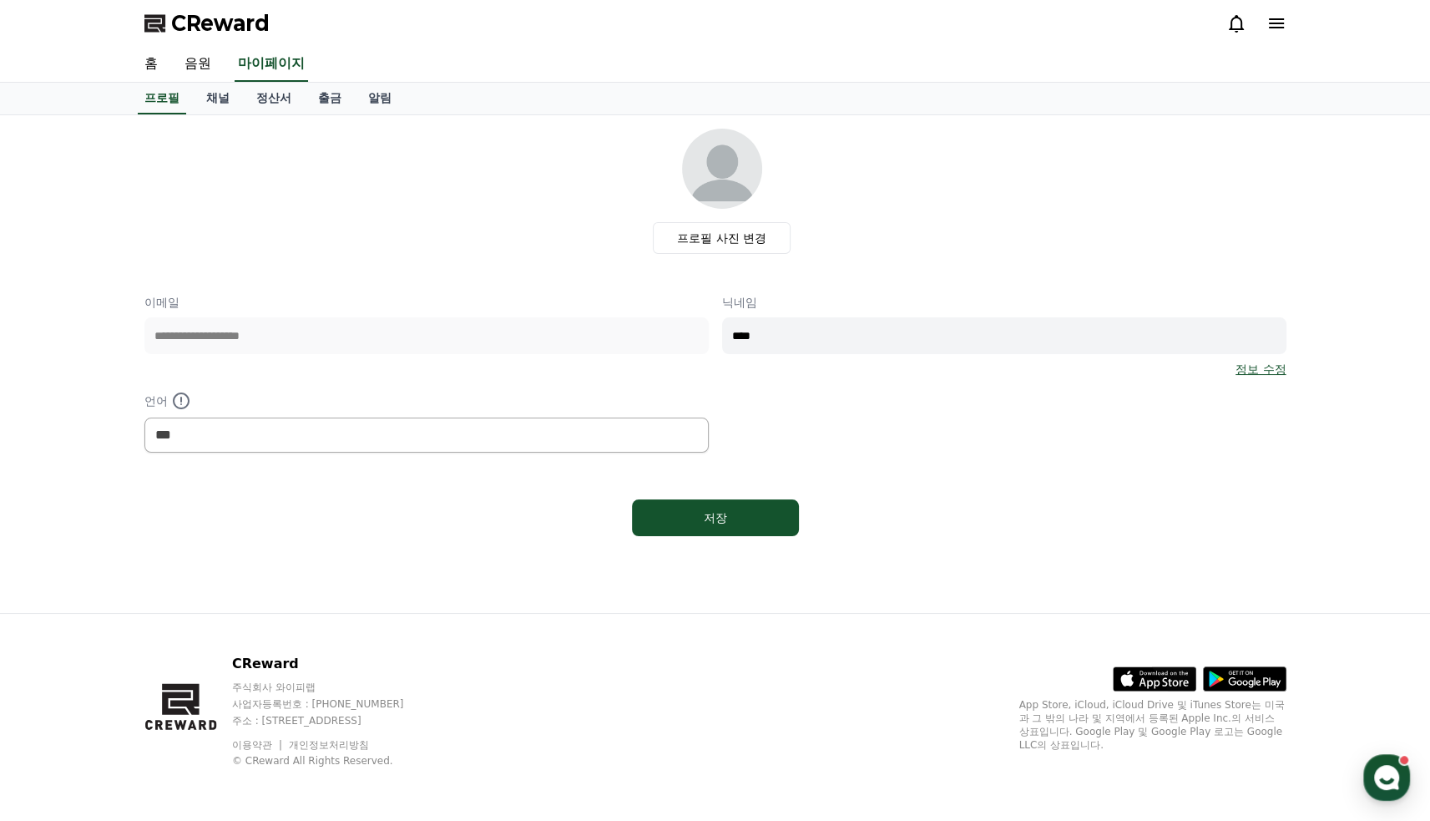
click at [1181, 215] on div "프로필 사진 변경" at bounding box center [722, 191] width 1129 height 125
click at [1275, 19] on icon at bounding box center [1276, 23] width 15 height 10
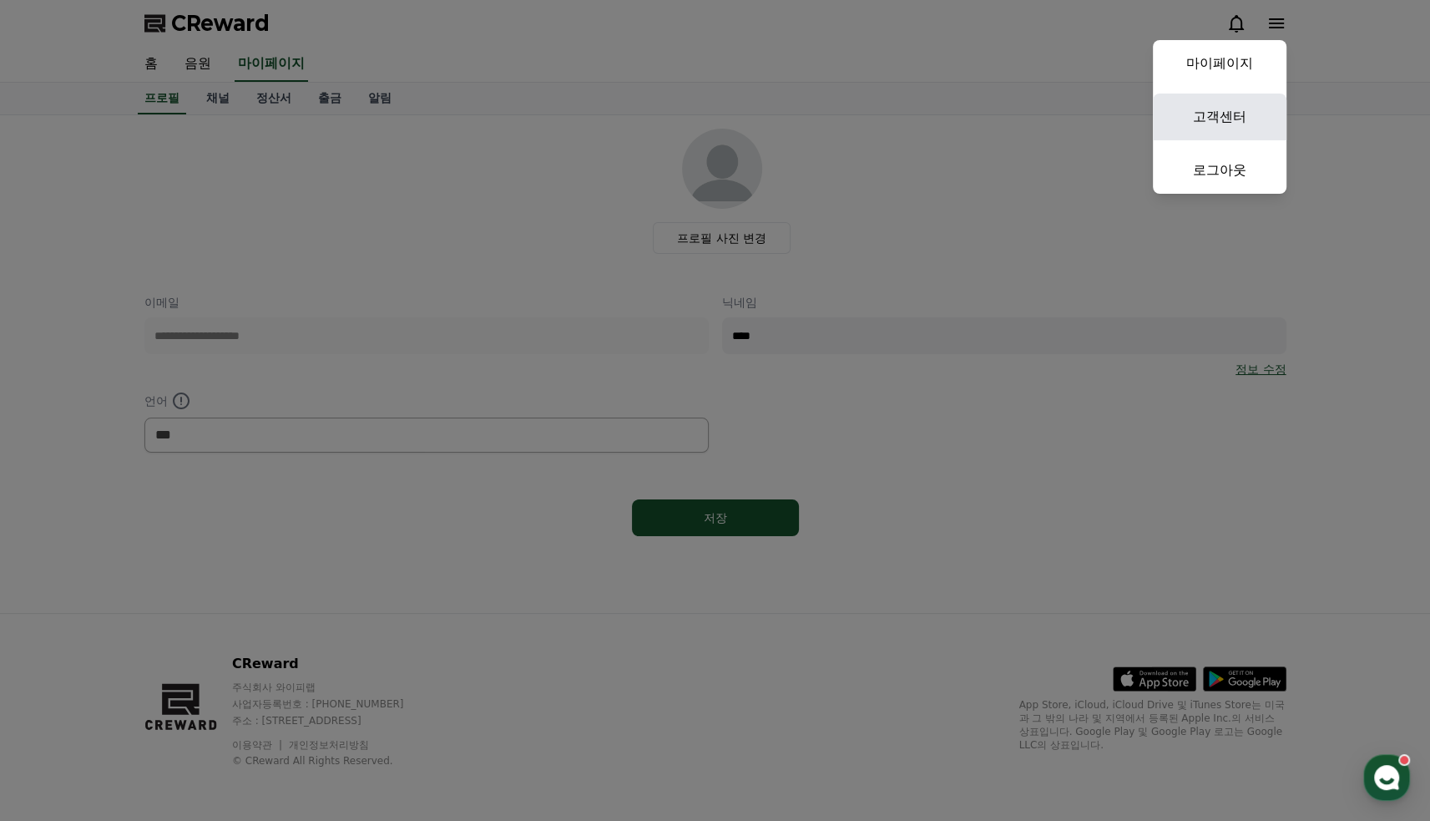
click at [1250, 125] on link "고객센터" at bounding box center [1220, 116] width 134 height 47
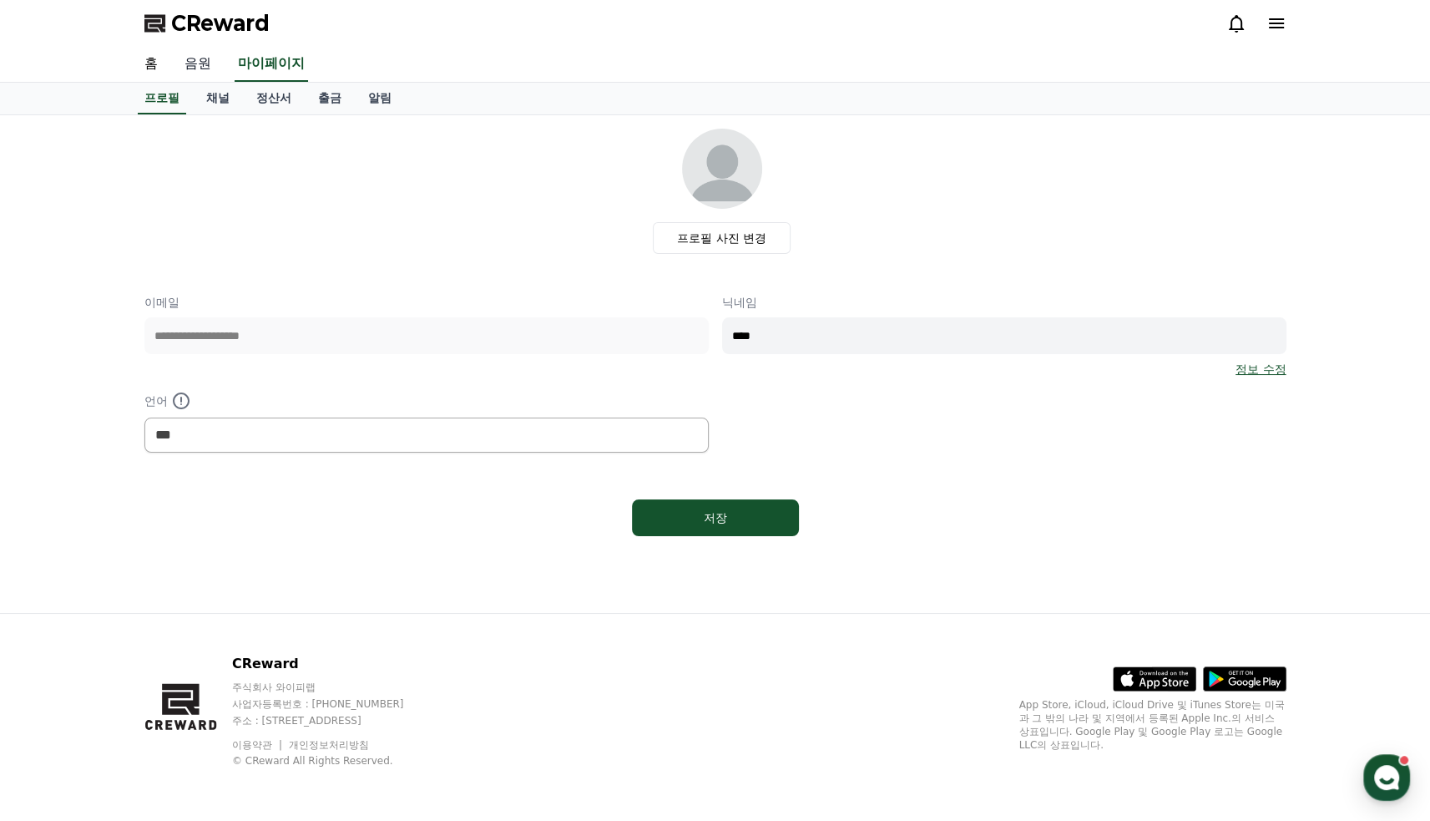
click at [184, 63] on link "음원" at bounding box center [197, 64] width 53 height 35
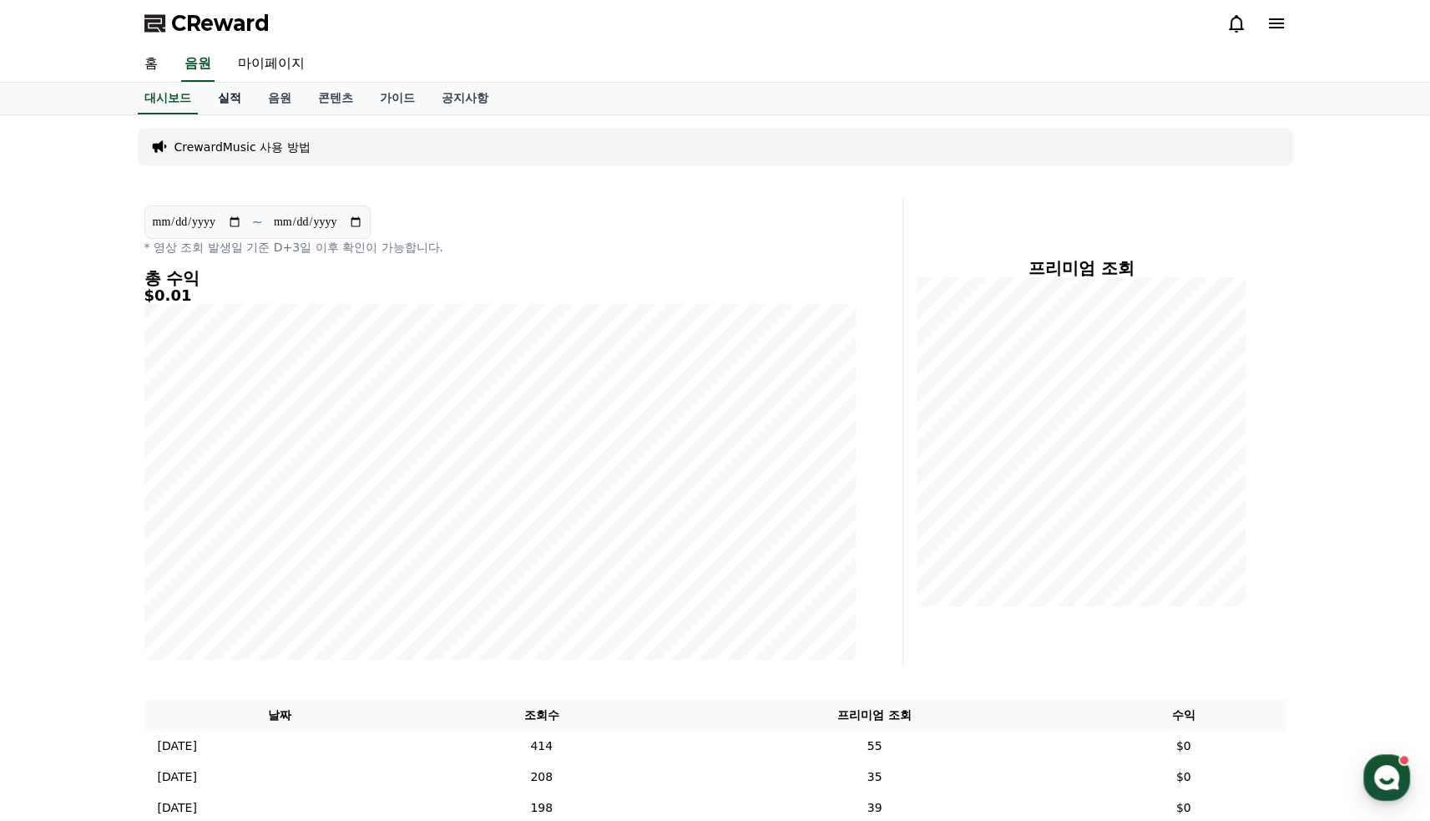
click at [230, 102] on link "실적" at bounding box center [230, 99] width 50 height 32
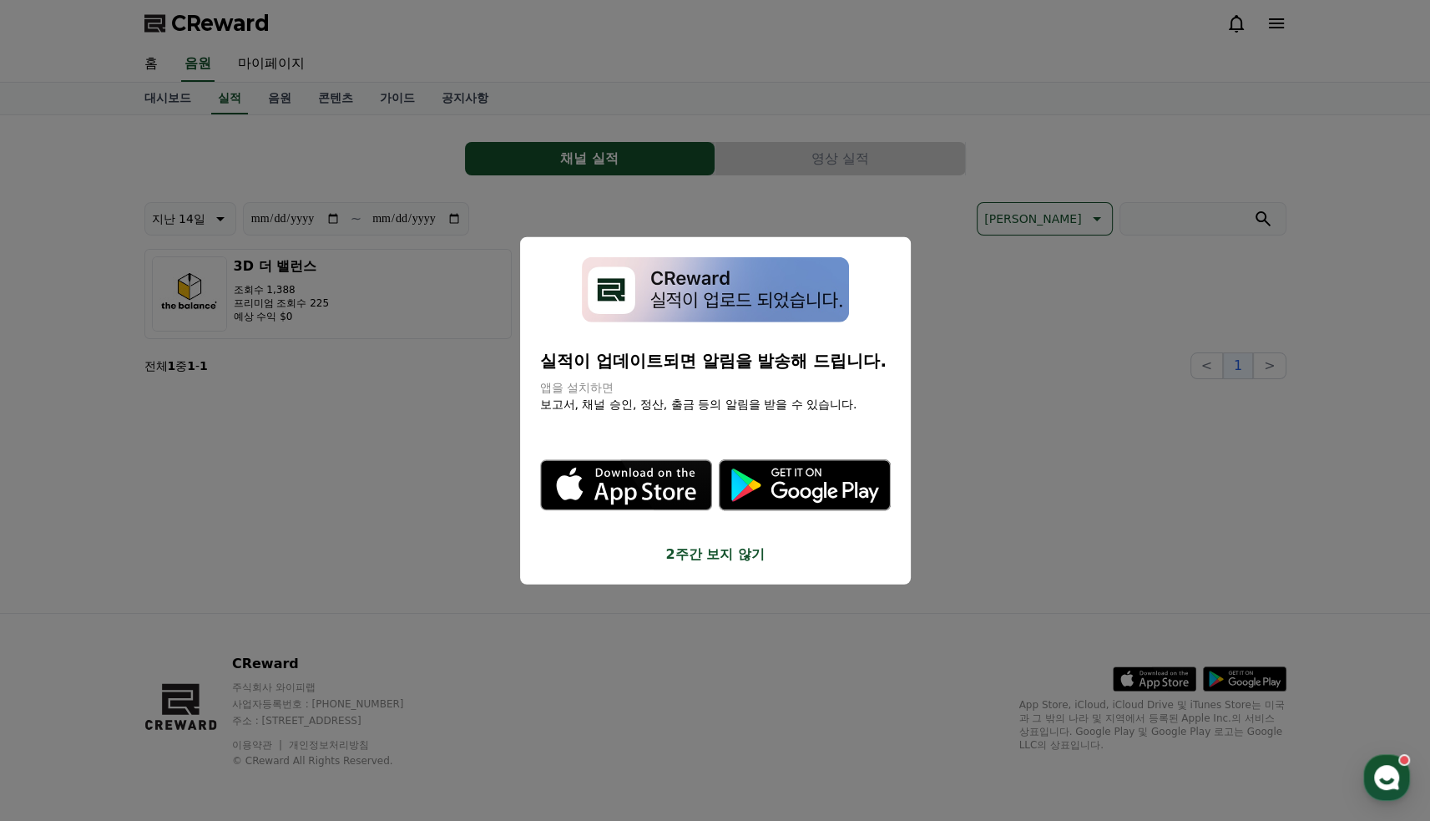
click at [437, 196] on button "close modal" at bounding box center [715, 410] width 1430 height 821
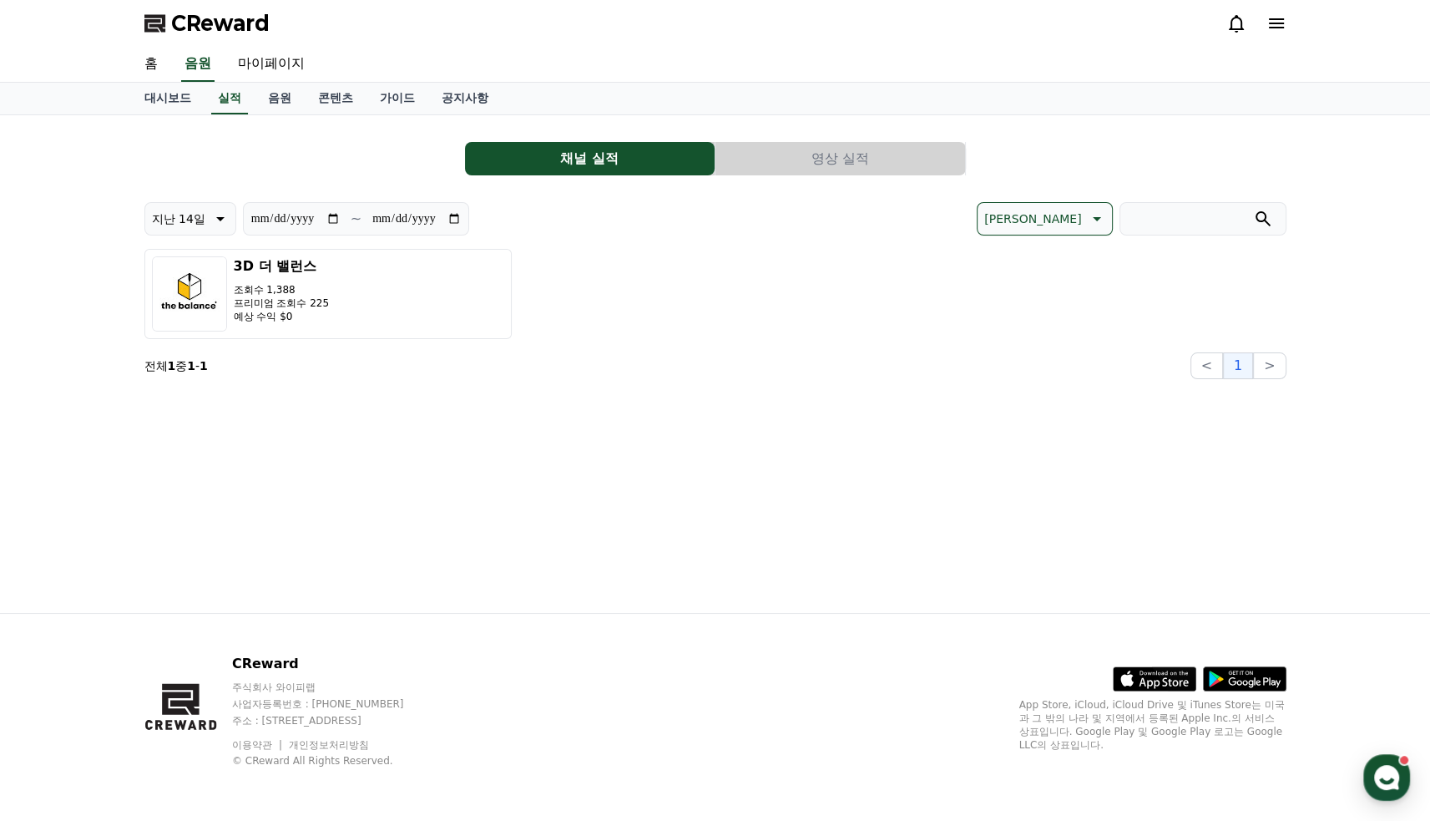
click at [334, 215] on input "**********" at bounding box center [295, 219] width 90 height 18
click at [203, 212] on p "지난 14일" at bounding box center [178, 218] width 53 height 23
drag, startPoint x: 192, startPoint y: 440, endPoint x: 353, endPoint y: 379, distance: 172.2
click at [191, 440] on button "지난 90일" at bounding box center [178, 435] width 67 height 37
type input "**********"
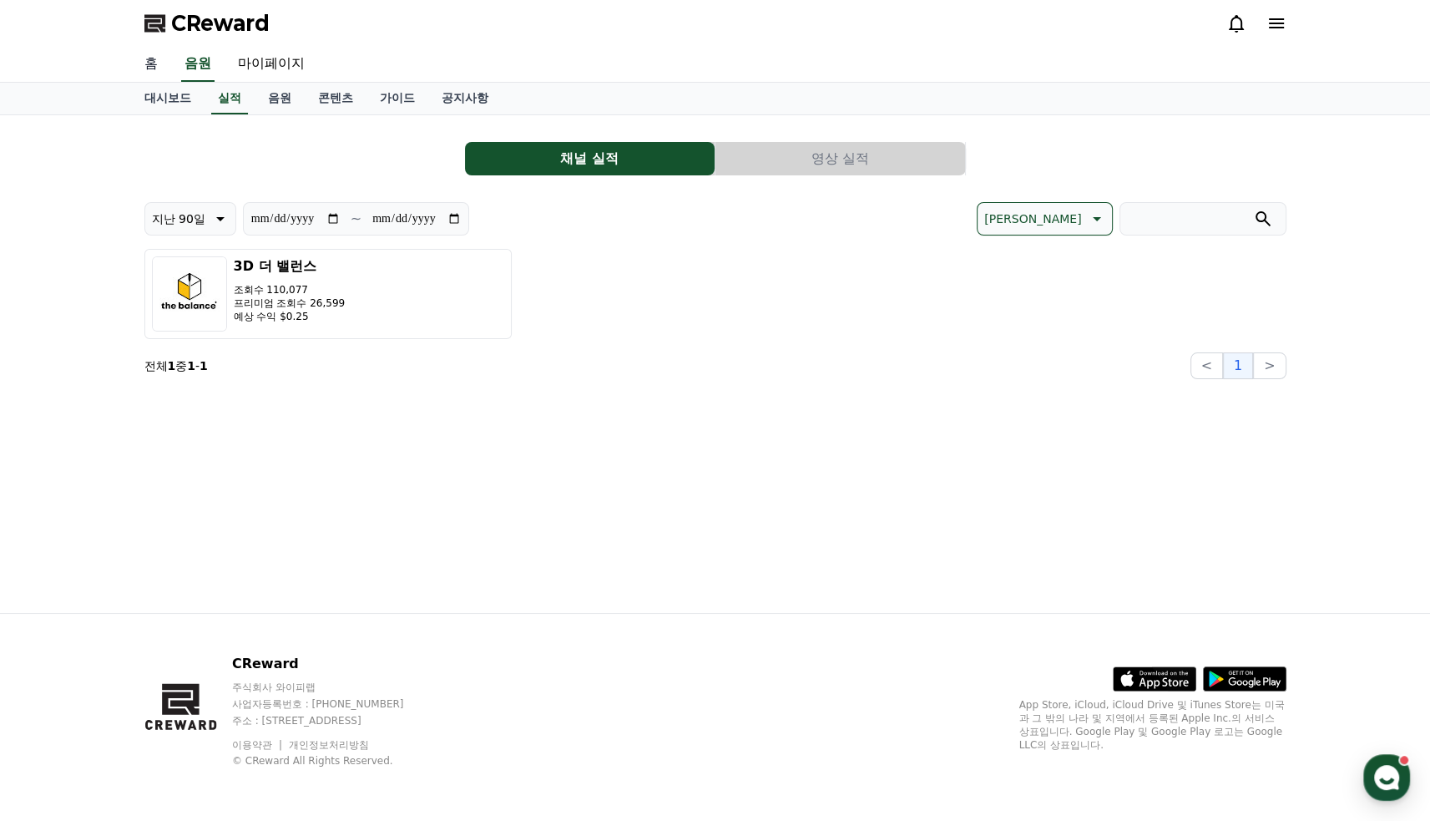
click at [149, 68] on link "홈" at bounding box center [151, 64] width 40 height 35
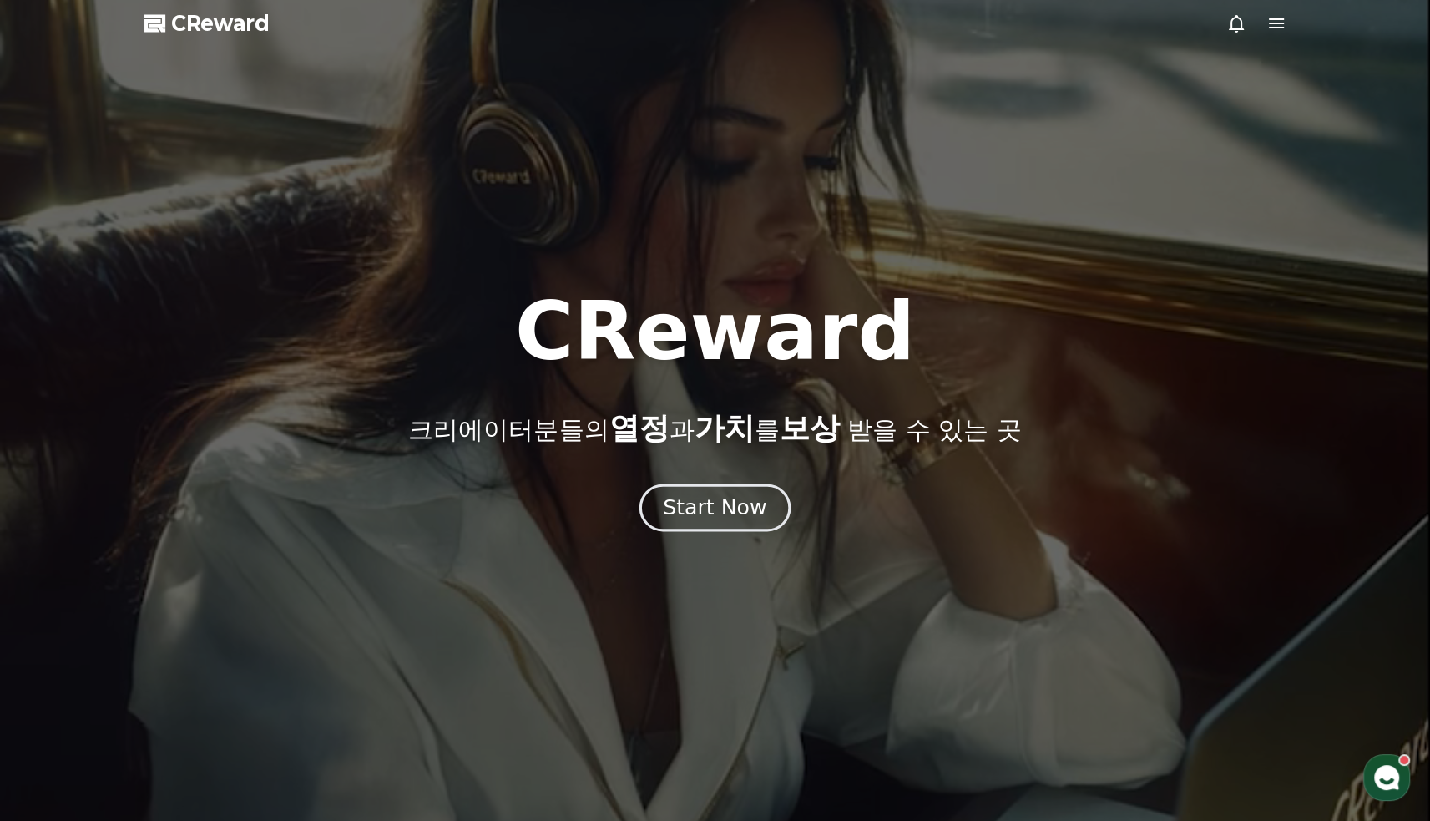
click at [738, 510] on div "Start Now" at bounding box center [715, 507] width 104 height 28
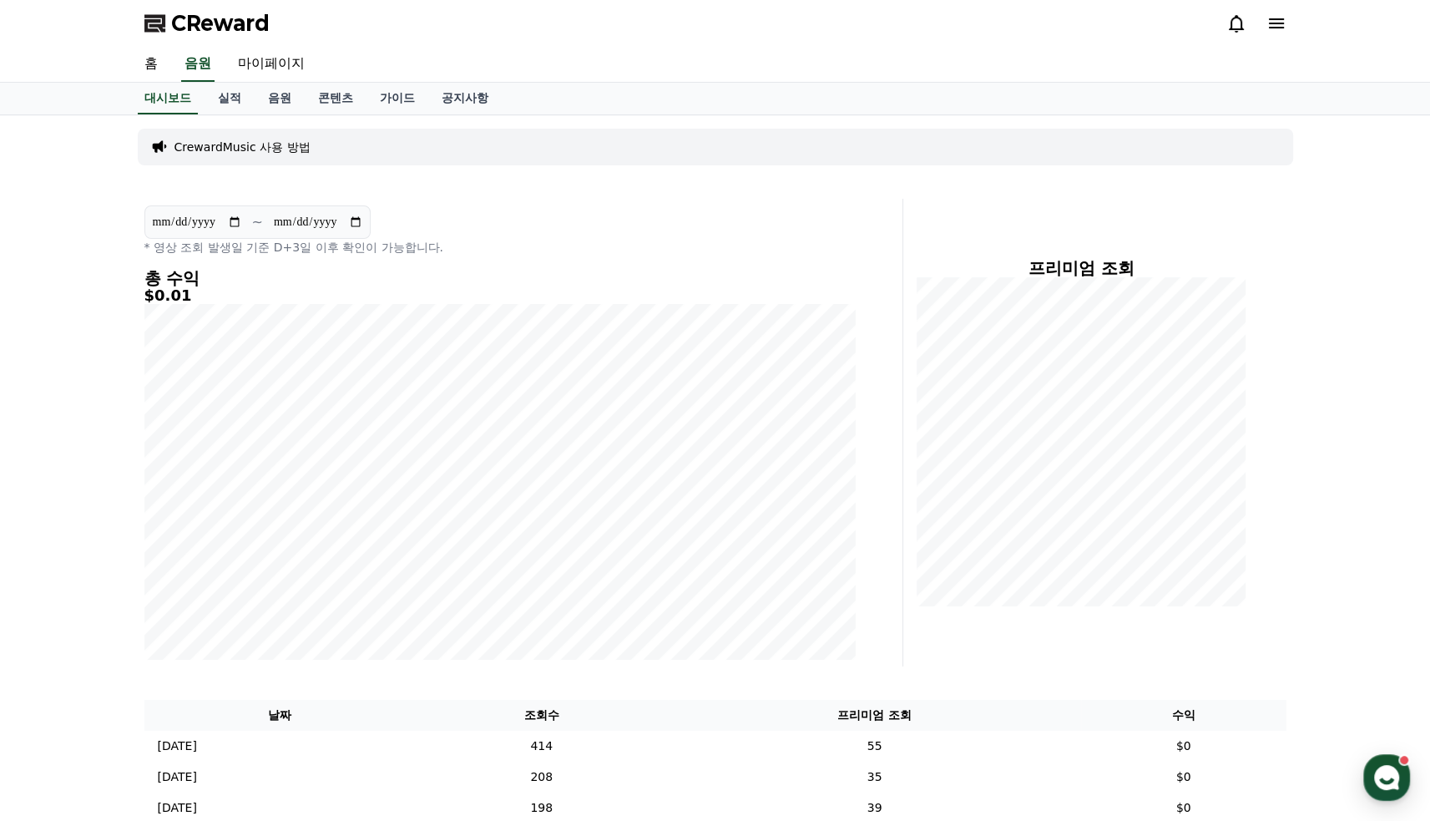
click at [237, 220] on input "**********" at bounding box center [197, 222] width 90 height 18
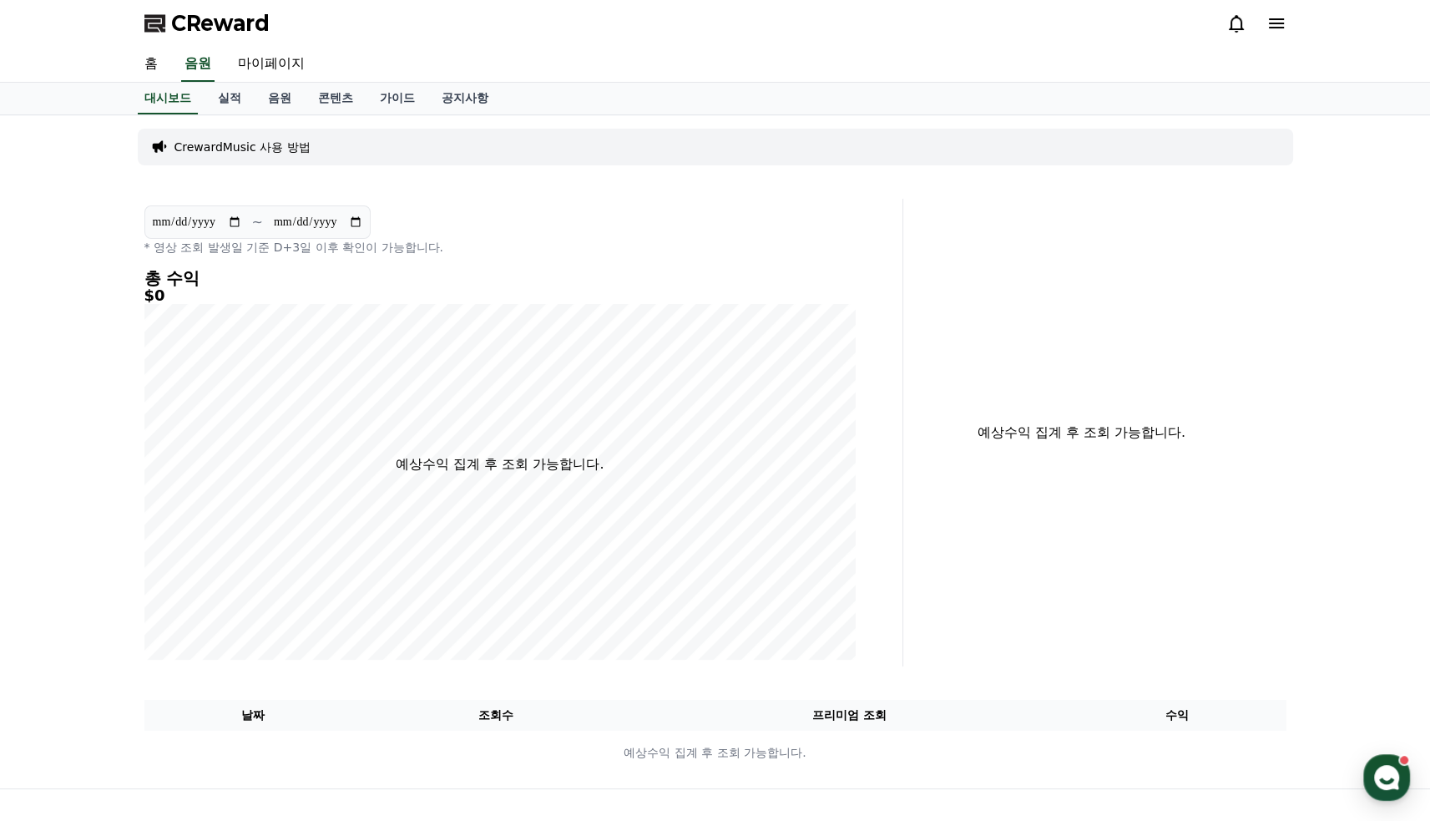
click at [234, 215] on input "**********" at bounding box center [197, 222] width 90 height 18
type input "**********"
click at [273, 93] on link "음원" at bounding box center [280, 99] width 50 height 32
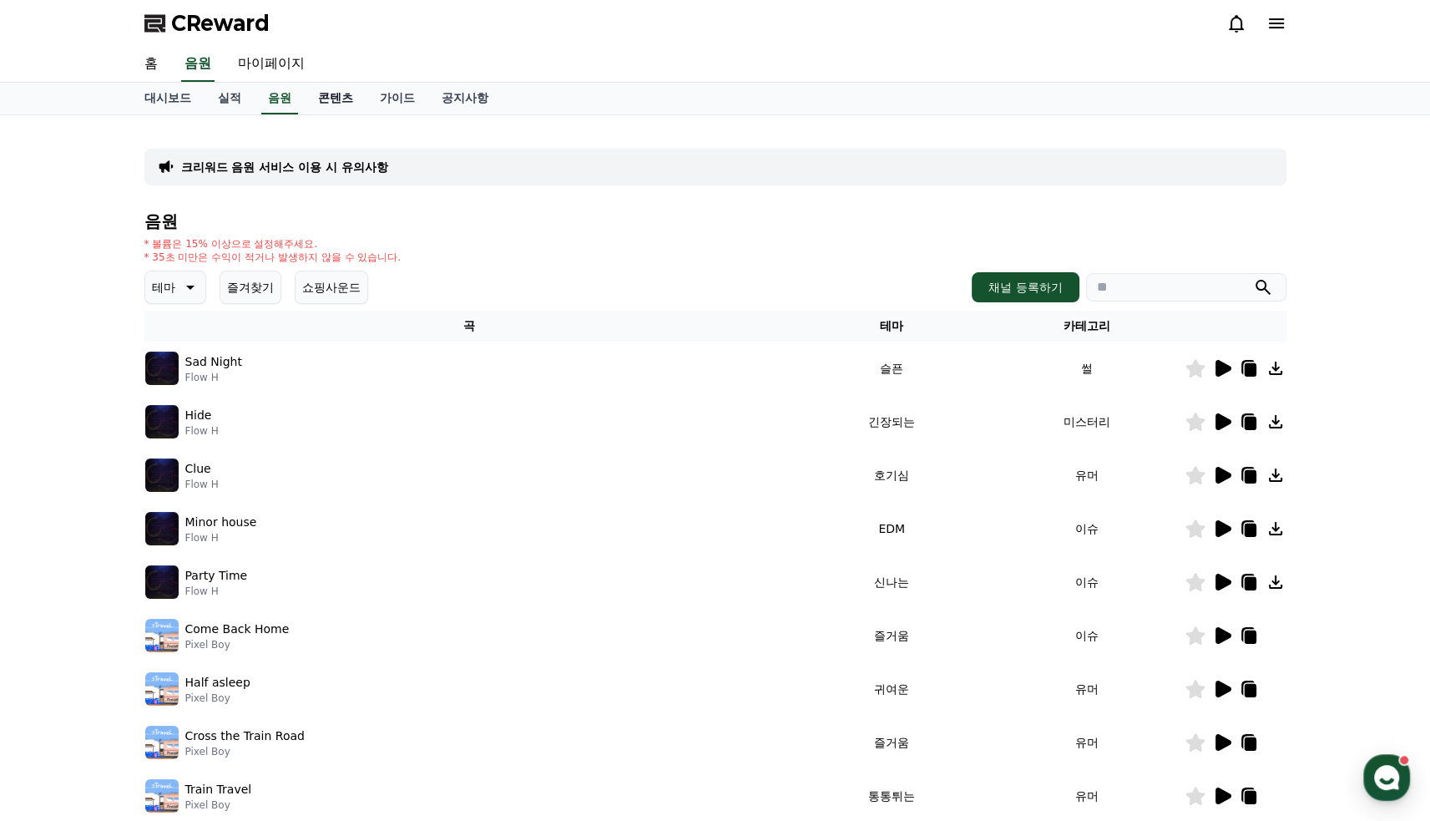
click at [341, 98] on link "콘텐츠" at bounding box center [336, 99] width 62 height 32
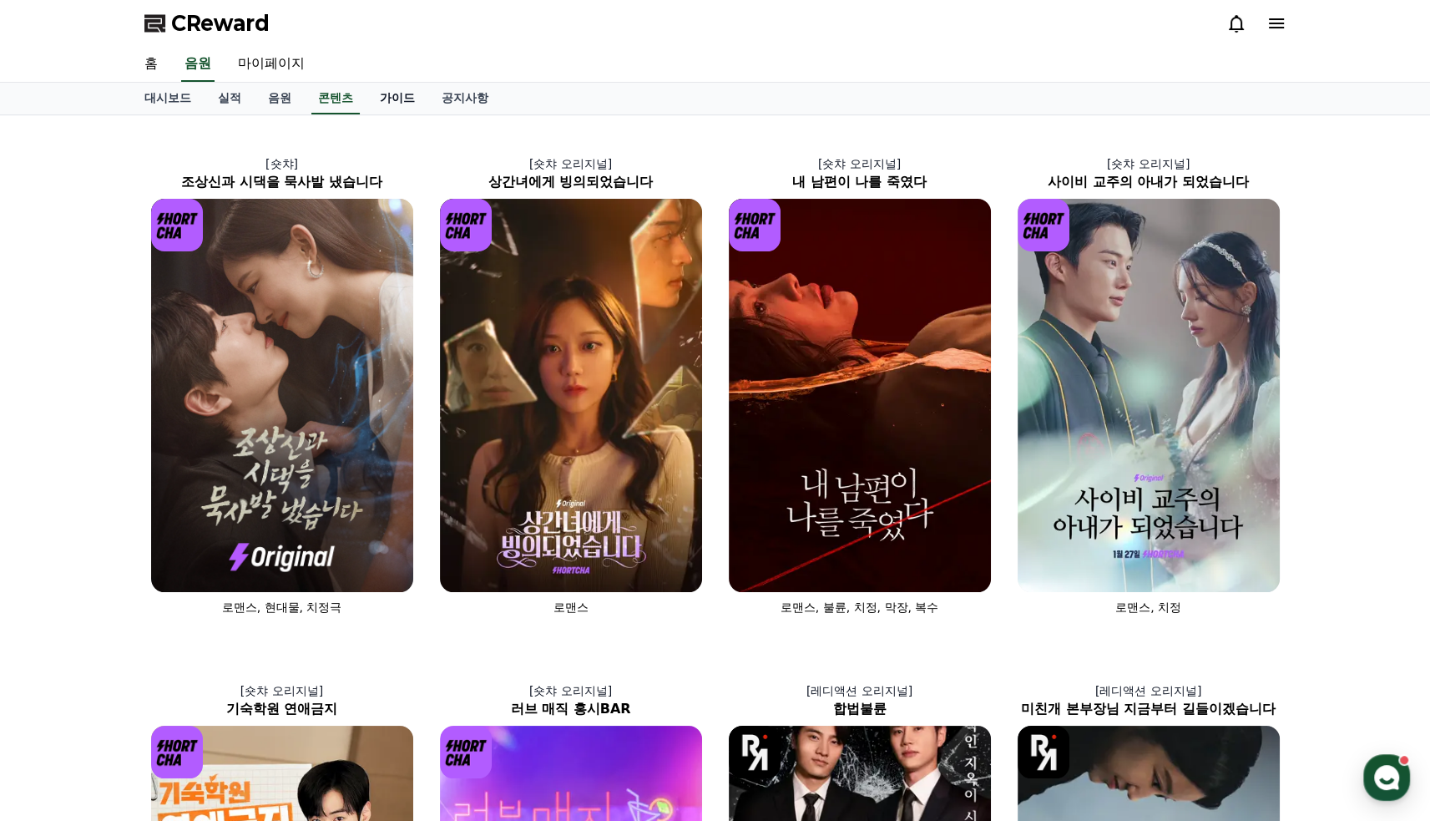
click at [388, 102] on link "가이드" at bounding box center [397, 99] width 62 height 32
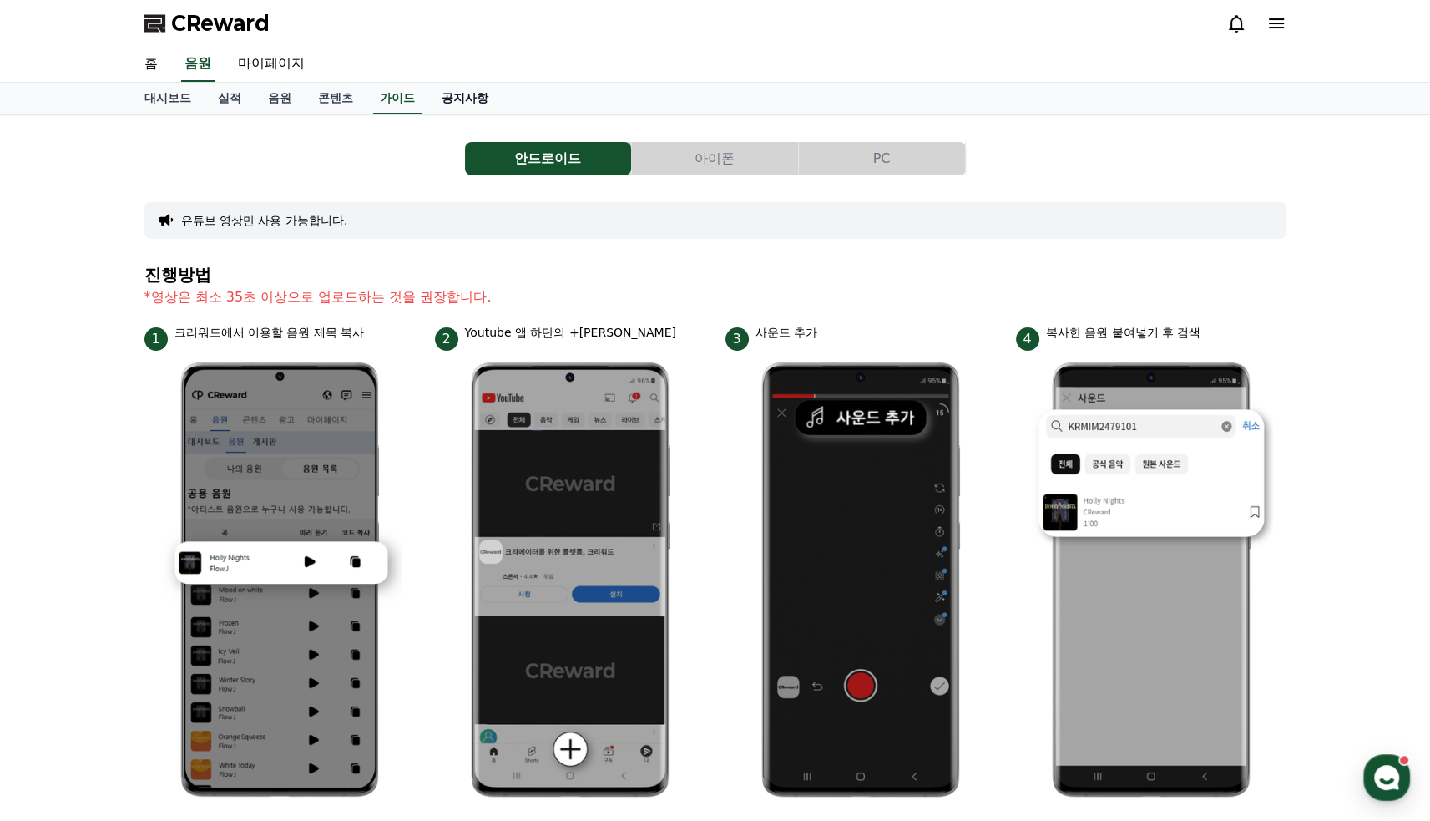
click at [463, 103] on link "공지사항" at bounding box center [464, 99] width 73 height 32
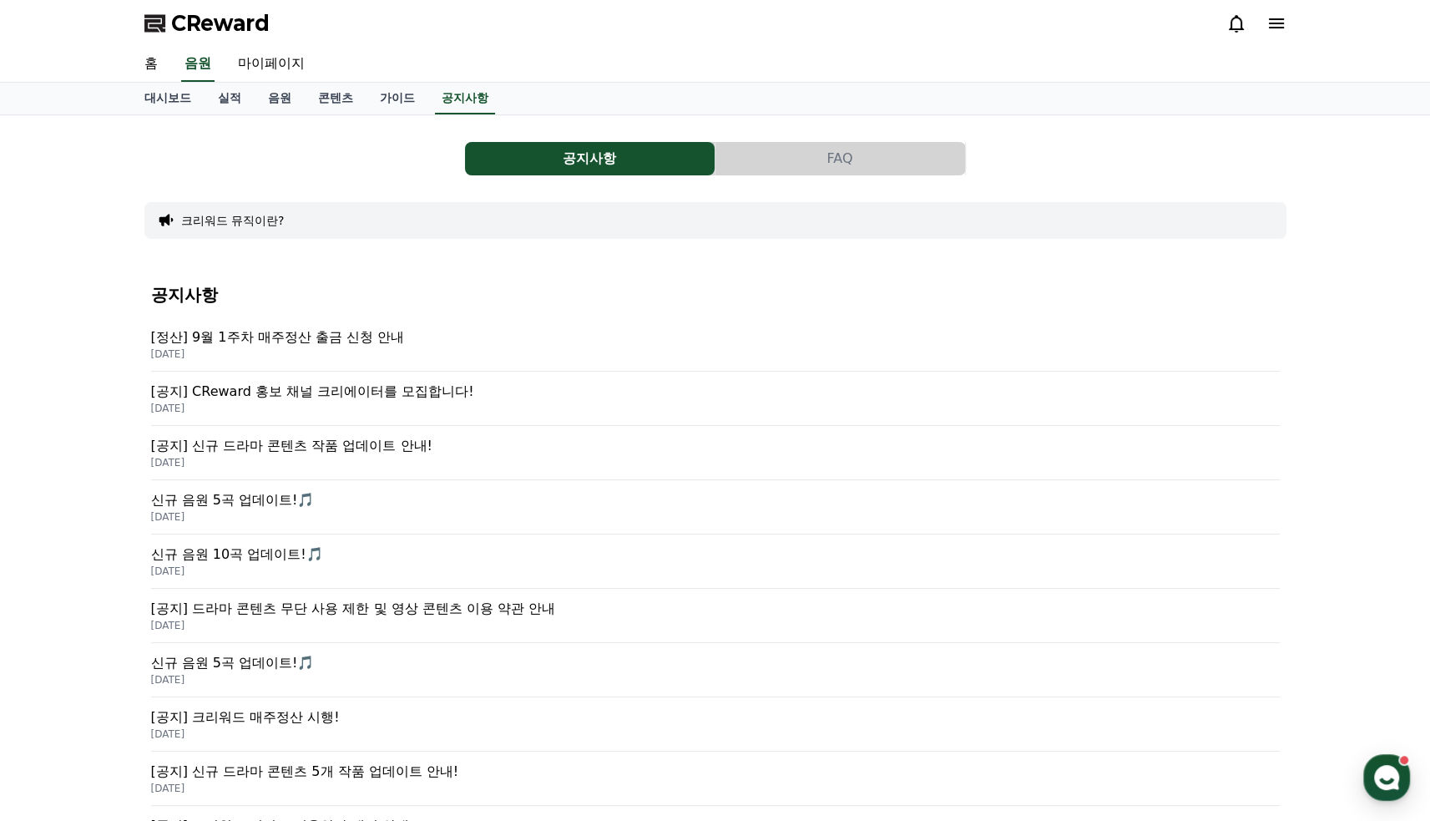
click at [1230, 22] on icon at bounding box center [1236, 24] width 15 height 18
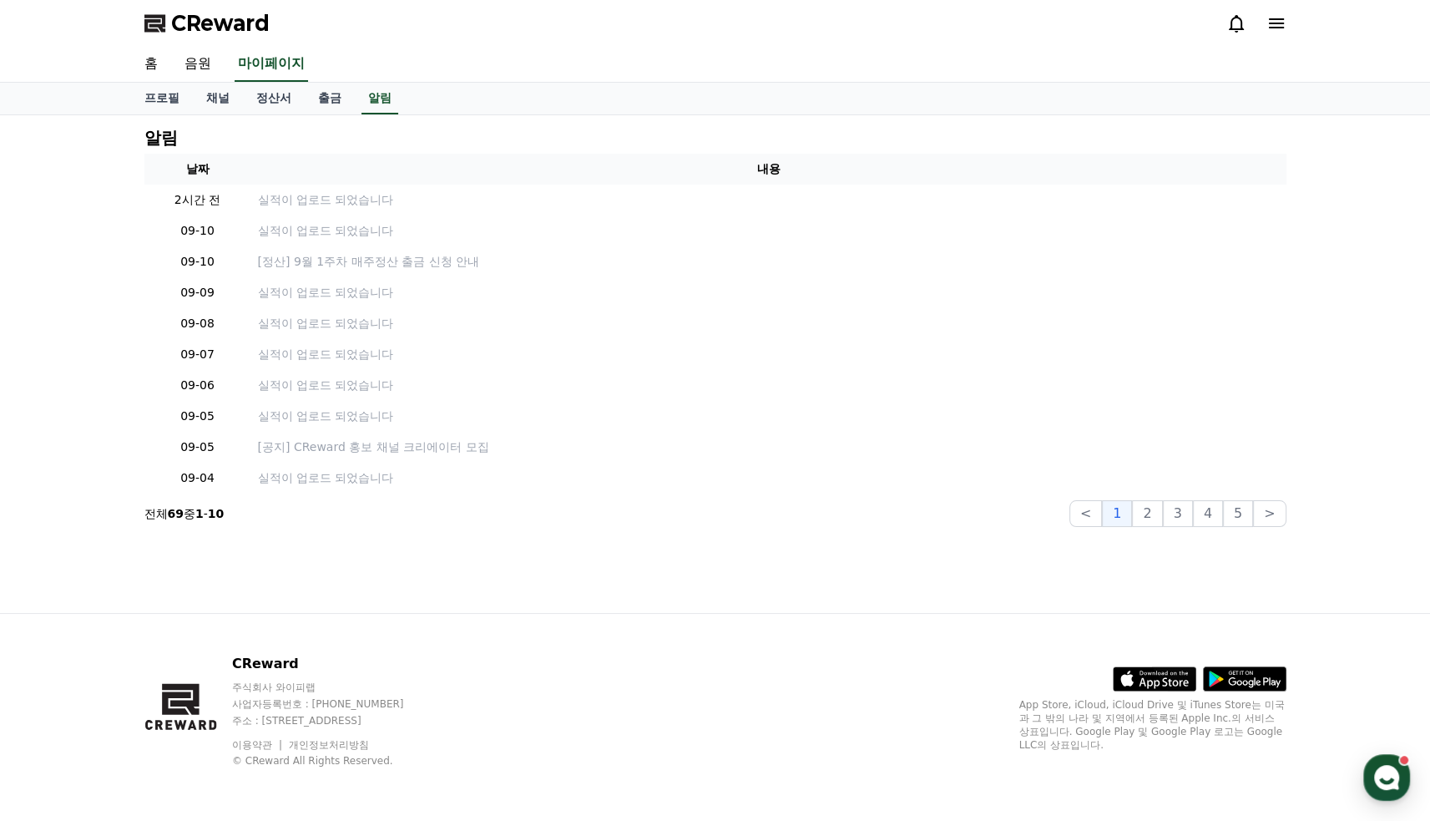
click at [1268, 23] on icon at bounding box center [1276, 23] width 20 height 20
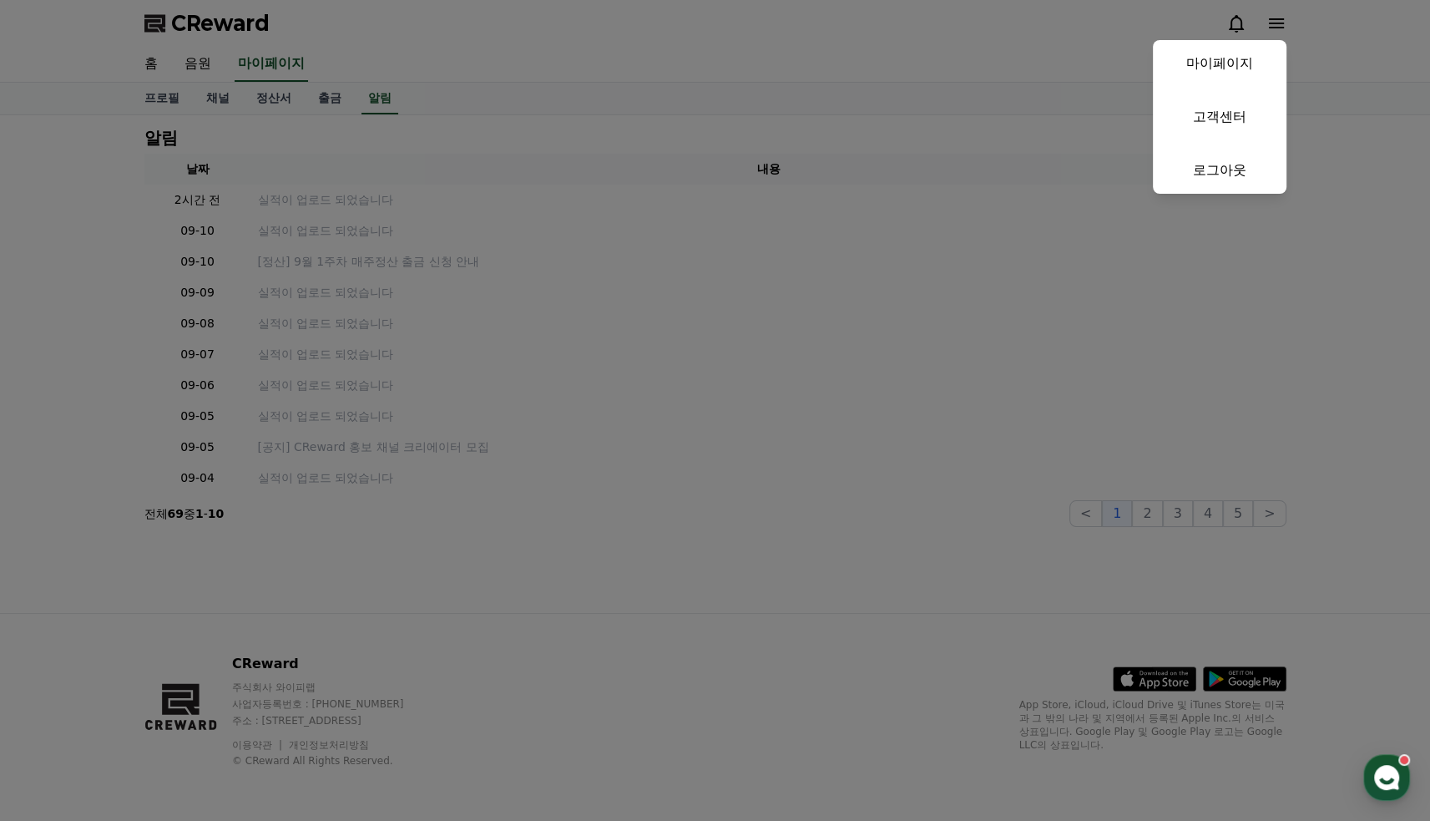
click at [1056, 119] on button "close" at bounding box center [715, 410] width 1430 height 821
